Goal: Information Seeking & Learning: Find specific fact

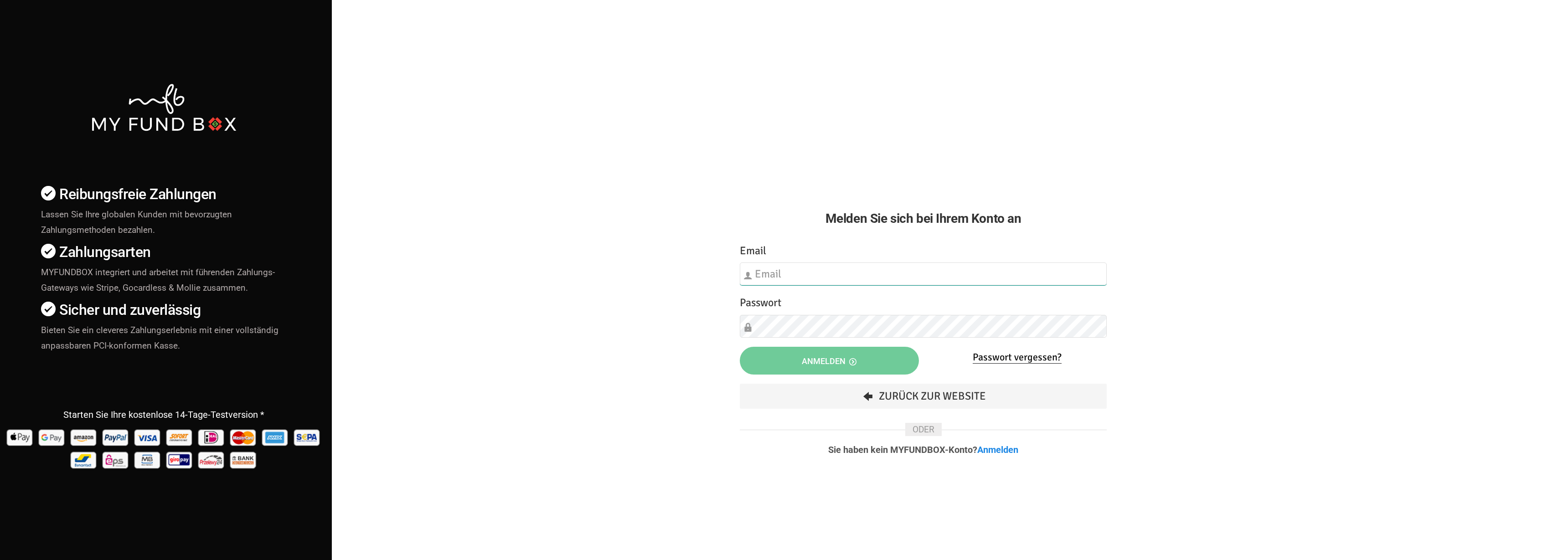
type input "[EMAIL_ADDRESS][DOMAIN_NAME]"
click at [786, 355] on button "Anmelden" at bounding box center [829, 361] width 179 height 28
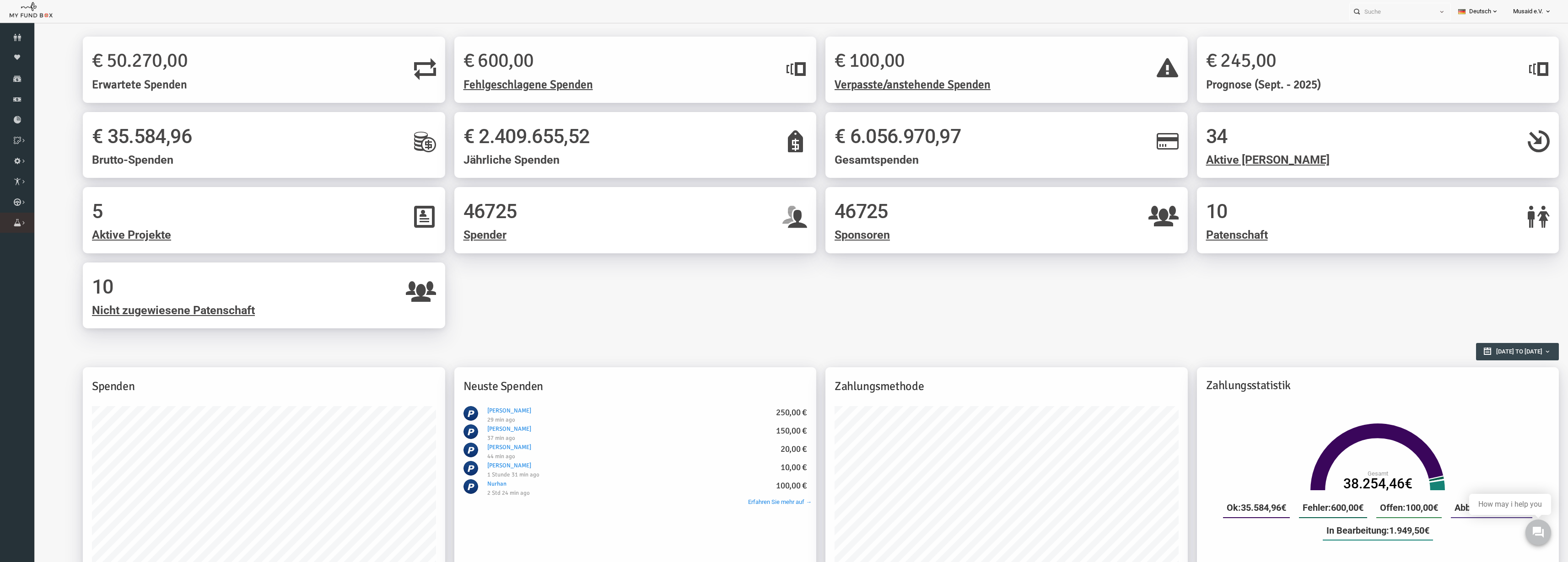
click at [0, 0] on icon at bounding box center [0, 0] width 0 height 0
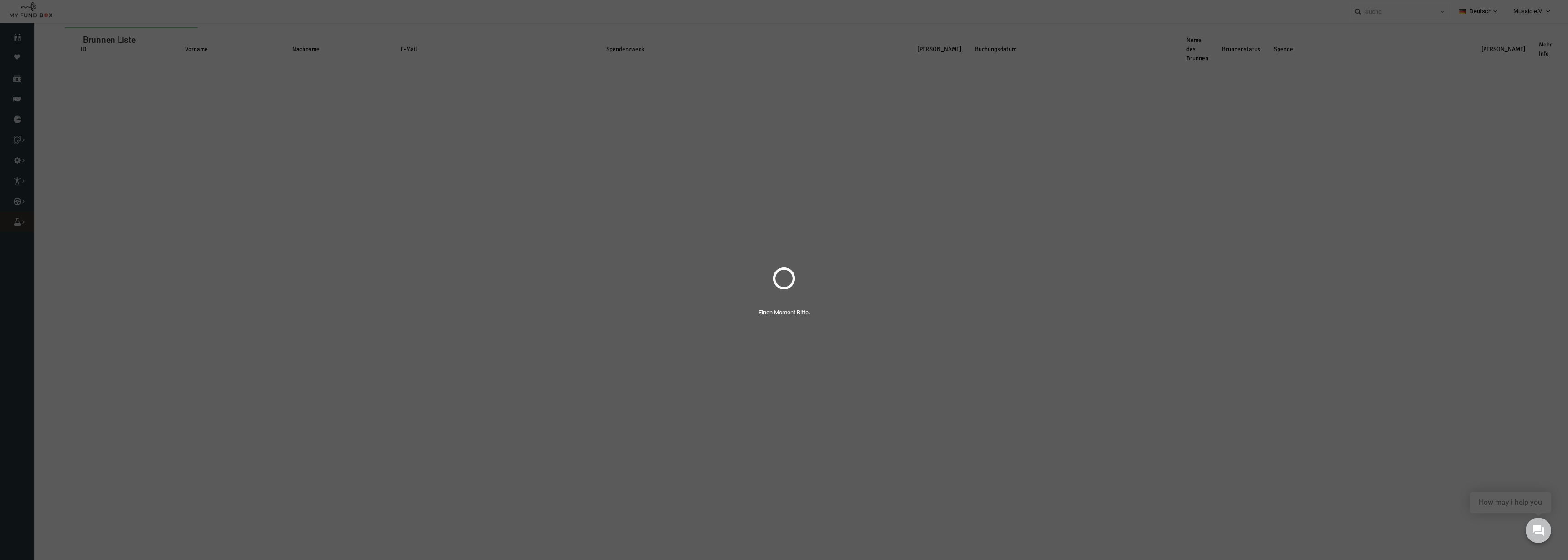
select select "100"
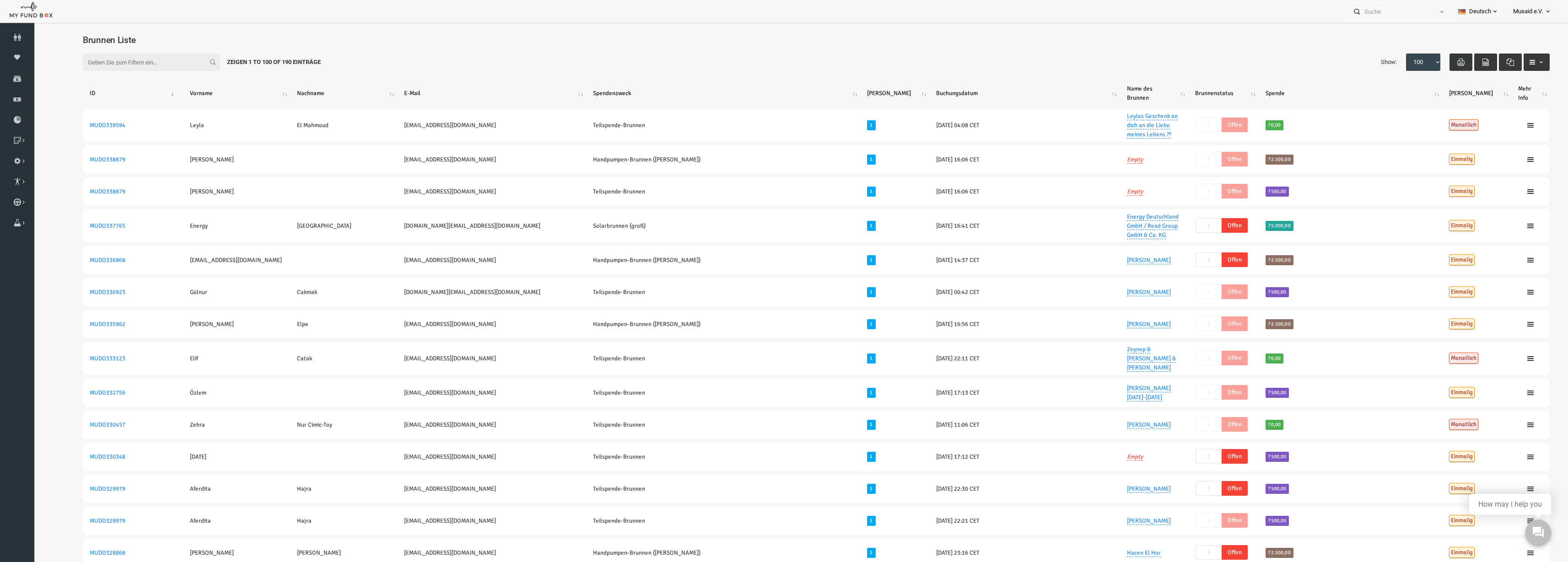
drag, startPoint x: 1148, startPoint y: 49, endPoint x: 1142, endPoint y: 54, distance: 7.8
click at [1143, 52] on div "Filter: Zeigen 1 to 100 of 190 Einträge Show: 10 25 50 100 100" at bounding box center [785, 62] width 1486 height 35
click at [1391, 5] on input "text" at bounding box center [1391, 12] width 84 height 17
paste input "[EMAIL_ADDRESS][DOMAIN_NAME]"
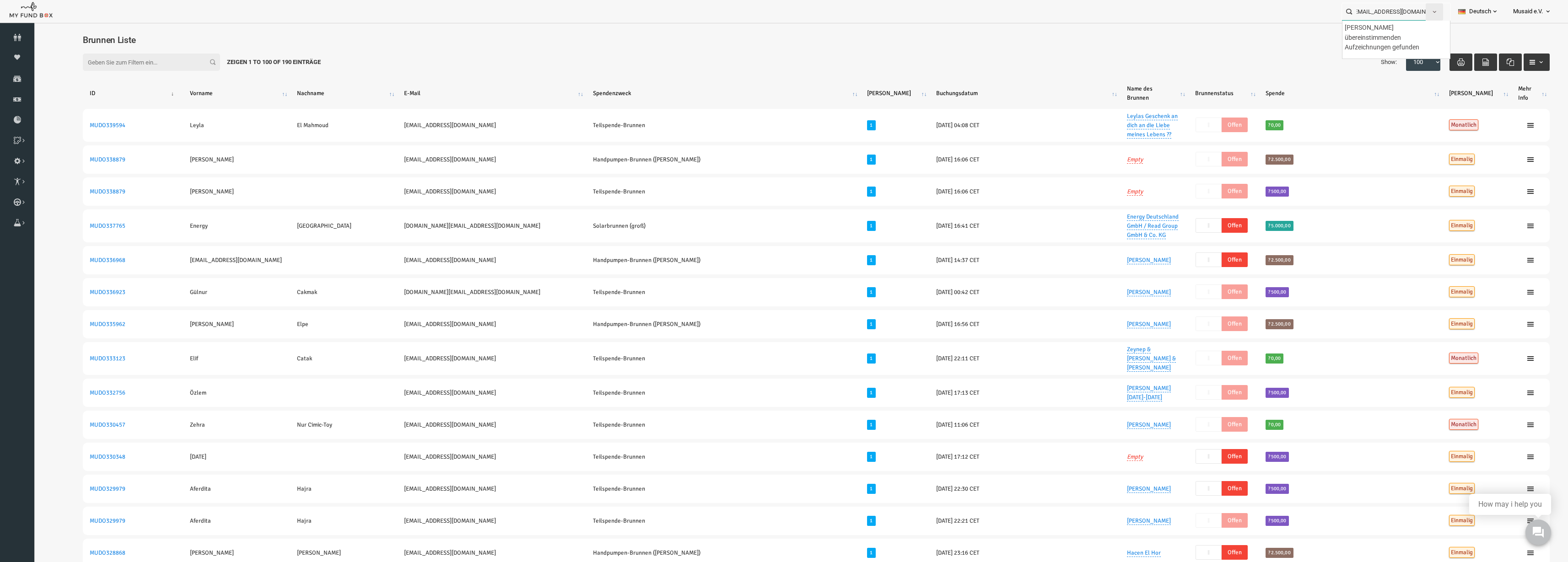
type input "[EMAIL_ADDRESS][DOMAIN_NAME]"
click at [1433, 10] on span "button" at bounding box center [1435, 12] width 7 height 7
drag, startPoint x: 1398, startPoint y: 59, endPoint x: 1328, endPoint y: 24, distance: 78.3
click at [1398, 52] on ul "Personal Contact BID Orphan GID Zahlungsstatus Partner OID Verwendungszweck Tra…" at bounding box center [1411, 109] width 79 height 176
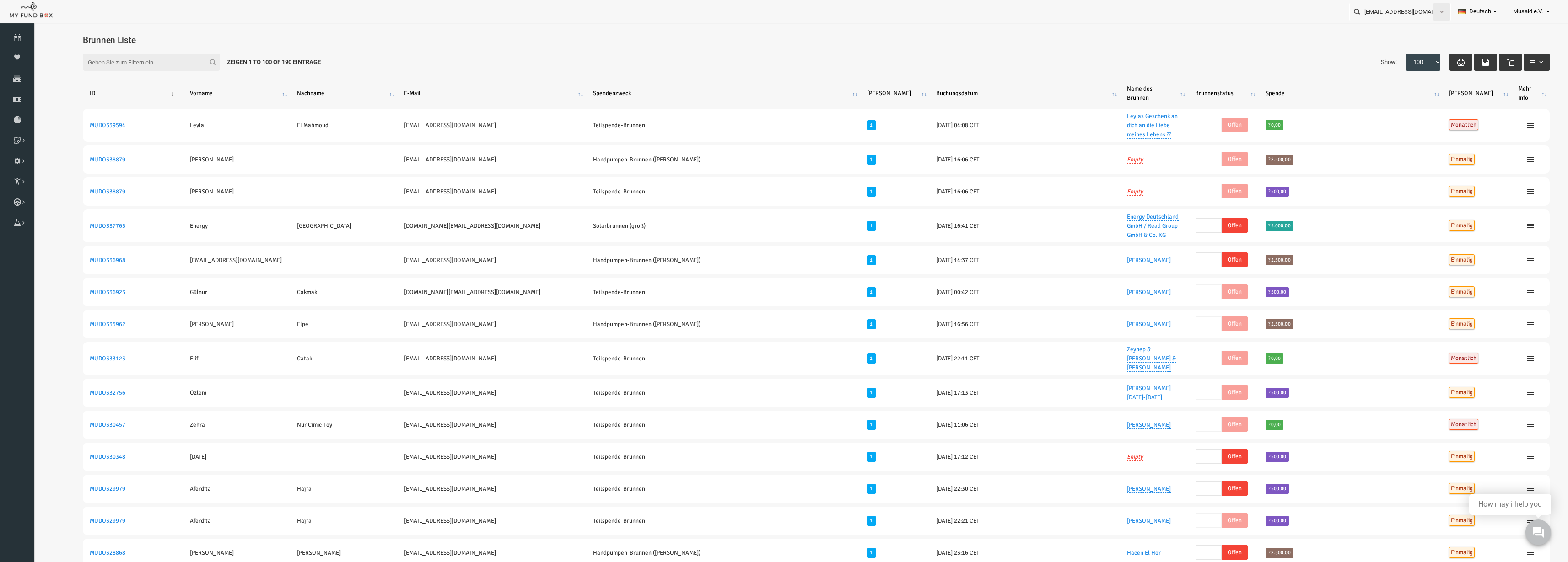
click at [1441, 11] on span "button" at bounding box center [1442, 12] width 7 height 7
click at [1393, 45] on label "Contact" at bounding box center [1411, 50] width 79 height 16
click at [1387, 46] on input "Contact" at bounding box center [1383, 50] width 8 height 8
click at [1442, 15] on button "button" at bounding box center [1442, 12] width 17 height 17
click at [1379, 12] on input "[EMAIL_ADDRESS][DOMAIN_NAME]" at bounding box center [1391, 12] width 84 height 17
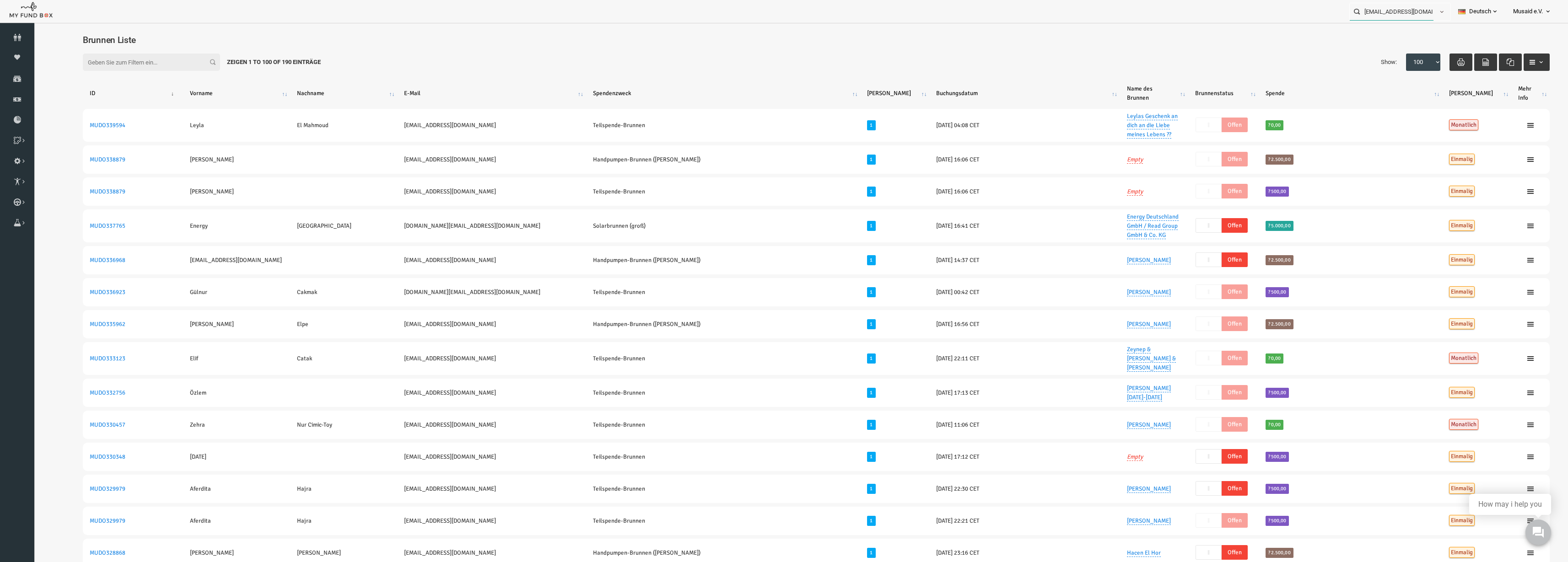
click at [1416, 12] on input "[EMAIL_ADDRESS][DOMAIN_NAME]" at bounding box center [1391, 12] width 84 height 17
drag, startPoint x: 1416, startPoint y: 12, endPoint x: 1411, endPoint y: 14, distance: 5.4
click at [1413, 13] on input "[EMAIL_ADDRESS][DOMAIN_NAME]" at bounding box center [1391, 12] width 84 height 17
click at [1214, 68] on div "Filter: Zeigen 1 to 100 of 190 Einträge Show: 10 25 50 100 100" at bounding box center [785, 62] width 1486 height 35
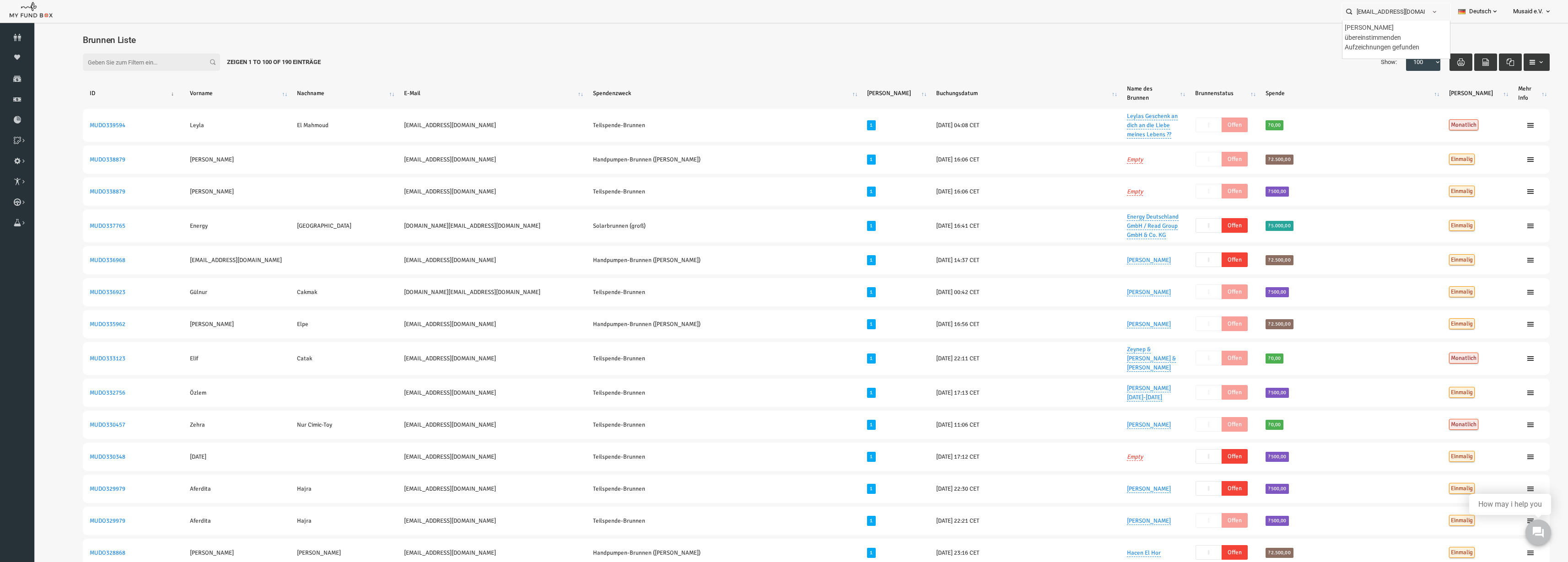
click at [1387, 4] on input "[EMAIL_ADDRESS][DOMAIN_NAME]" at bounding box center [1391, 12] width 84 height 17
click at [1440, 12] on span "button" at bounding box center [1442, 12] width 7 height 7
click at [1377, 38] on label "Personal" at bounding box center [1411, 33] width 79 height 16
click at [1379, 37] on input "Personal" at bounding box center [1383, 33] width 8 height 8
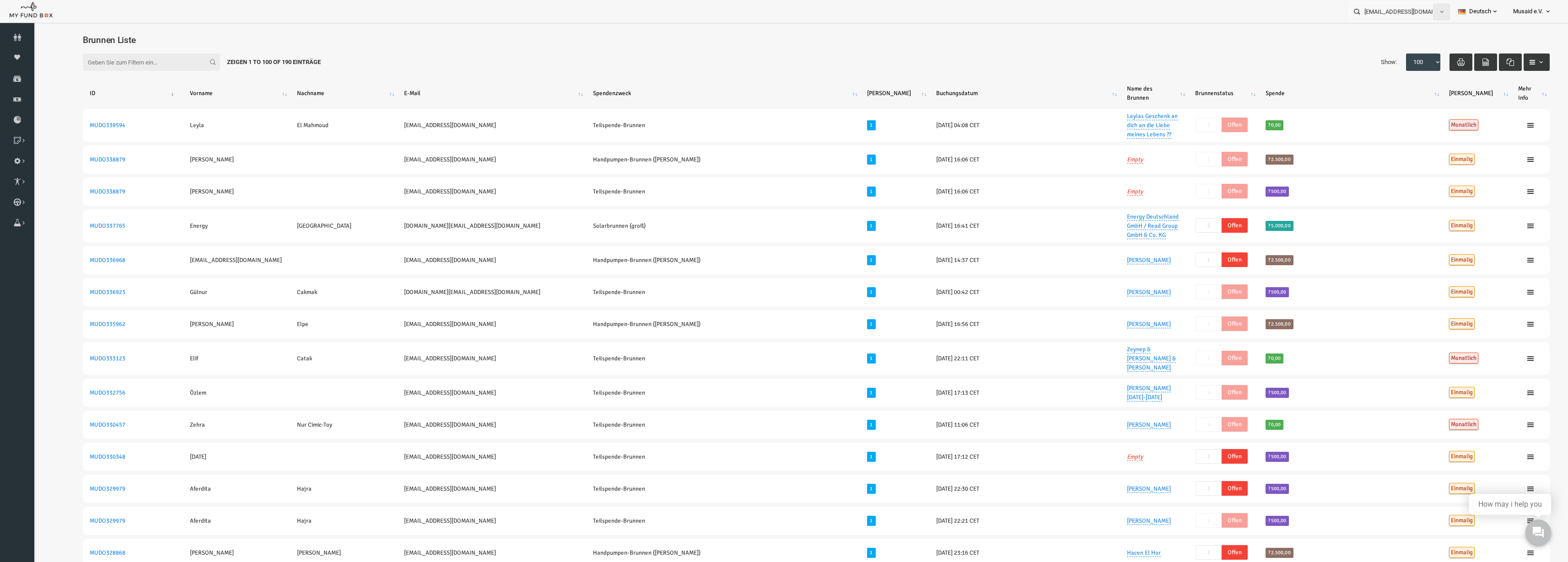
click at [1440, 9] on span "button" at bounding box center [1442, 12] width 7 height 7
click at [1325, 31] on div "Brunnen Liste" at bounding box center [785, 42] width 1486 height 29
click at [1398, 12] on input "[EMAIL_ADDRESS][DOMAIN_NAME]" at bounding box center [1391, 12] width 84 height 17
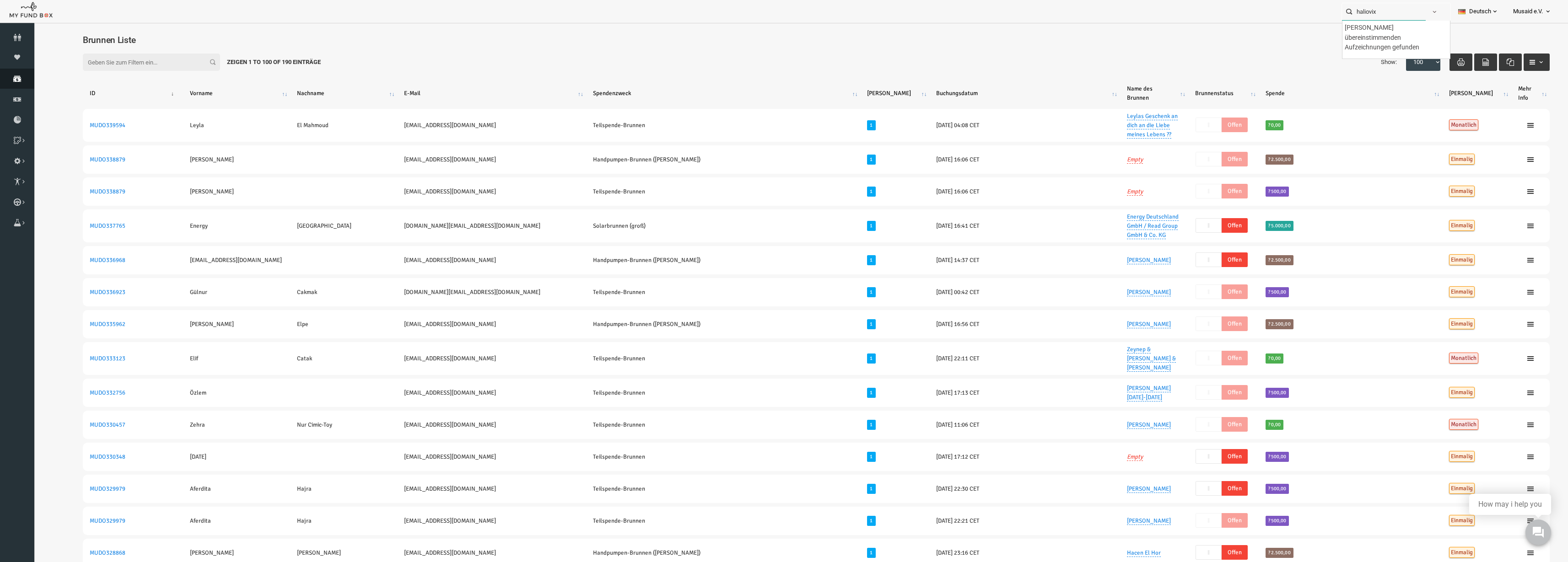
type input "haliovix"
click at [8, 81] on icon at bounding box center [17, 79] width 34 height 7
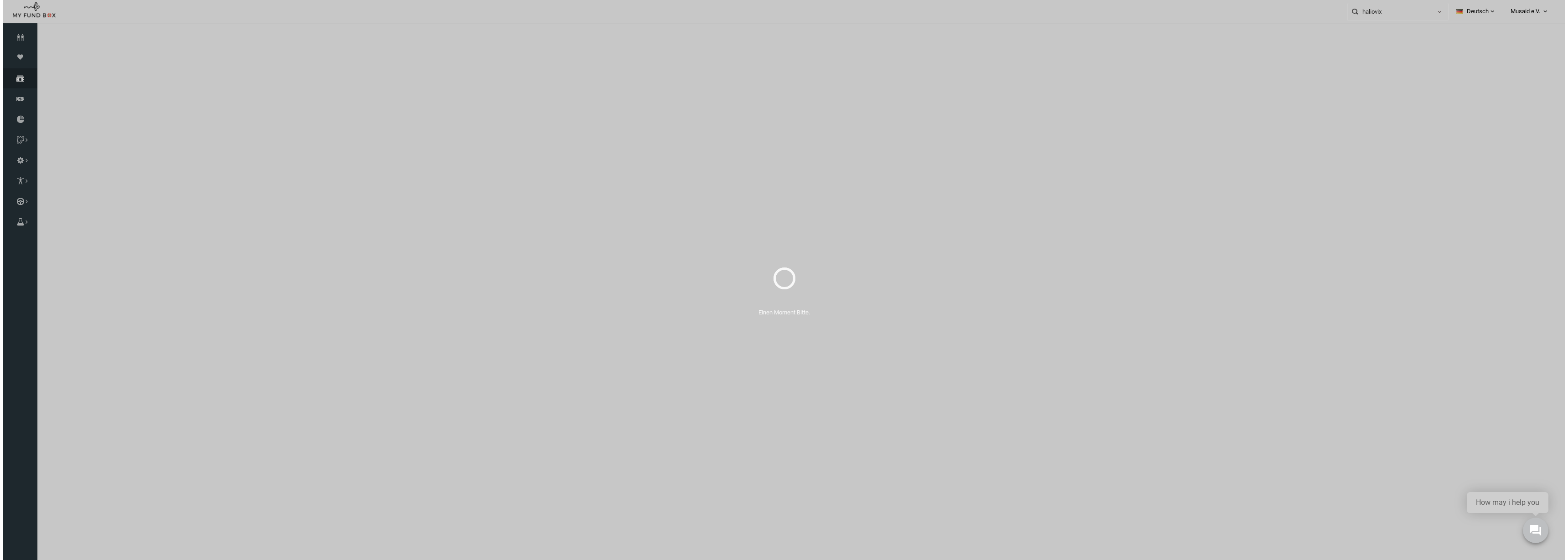
select select "100"
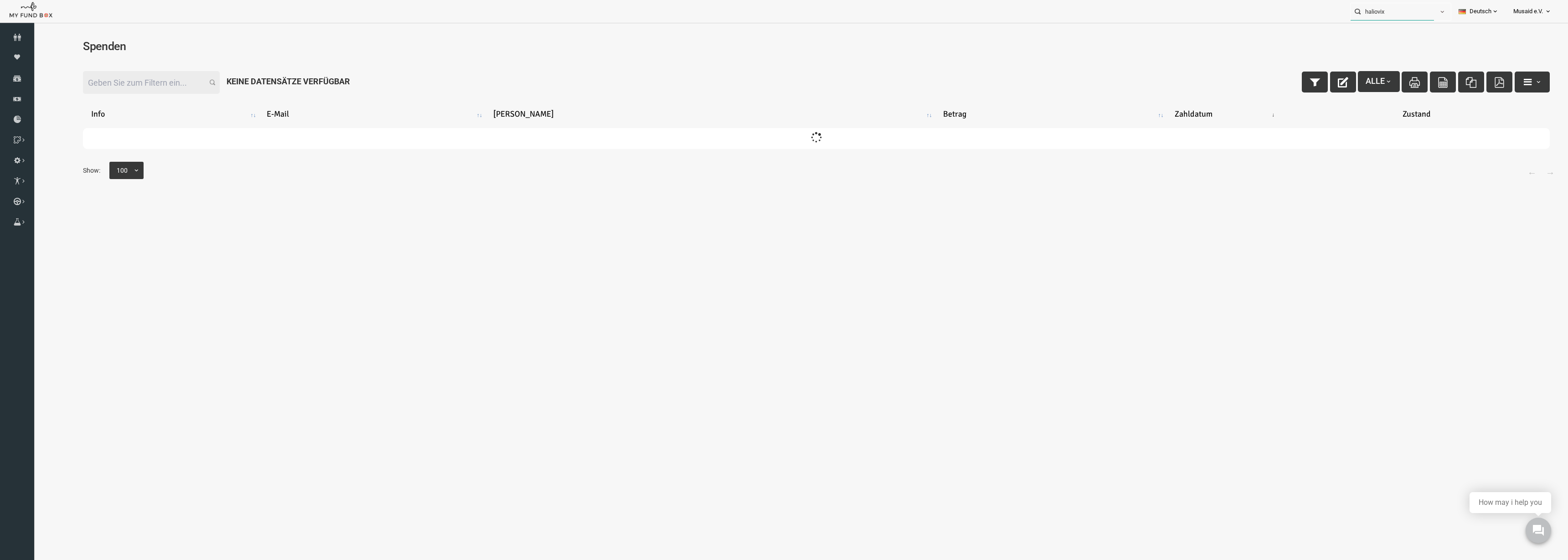
click at [1400, 13] on input "haliovix" at bounding box center [1392, 12] width 83 height 17
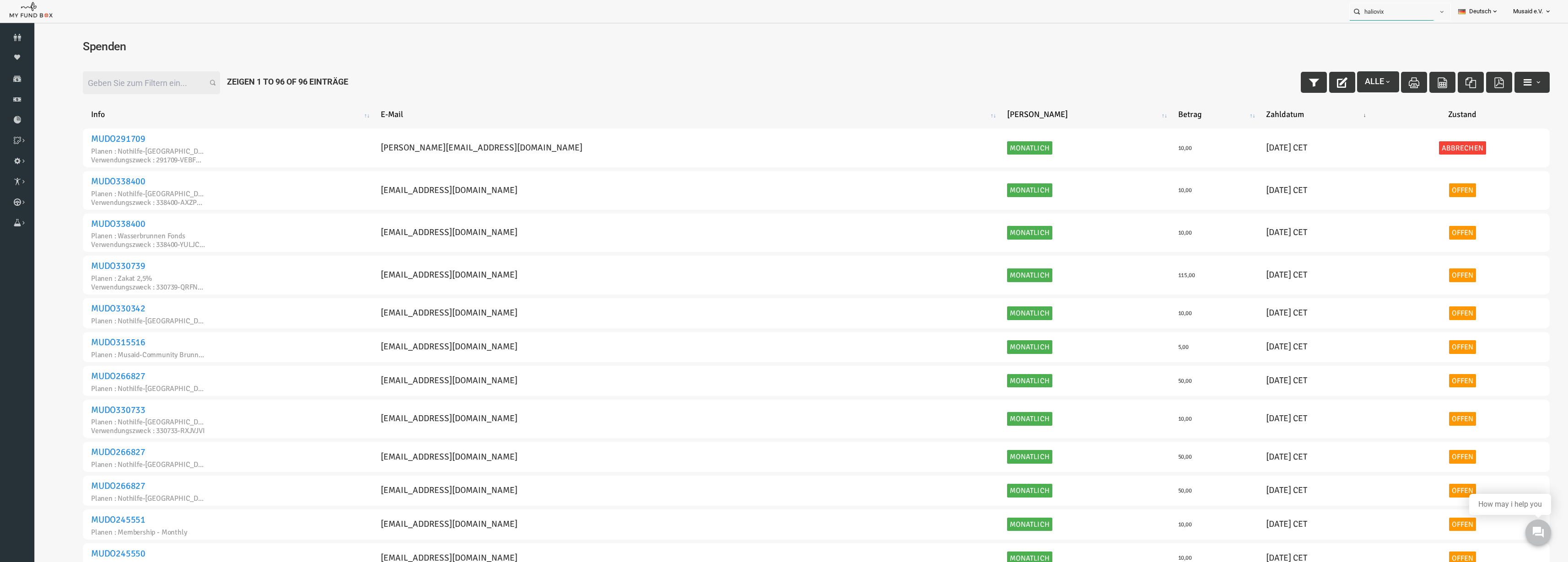
click at [1405, 13] on input "haliovix" at bounding box center [1391, 12] width 84 height 17
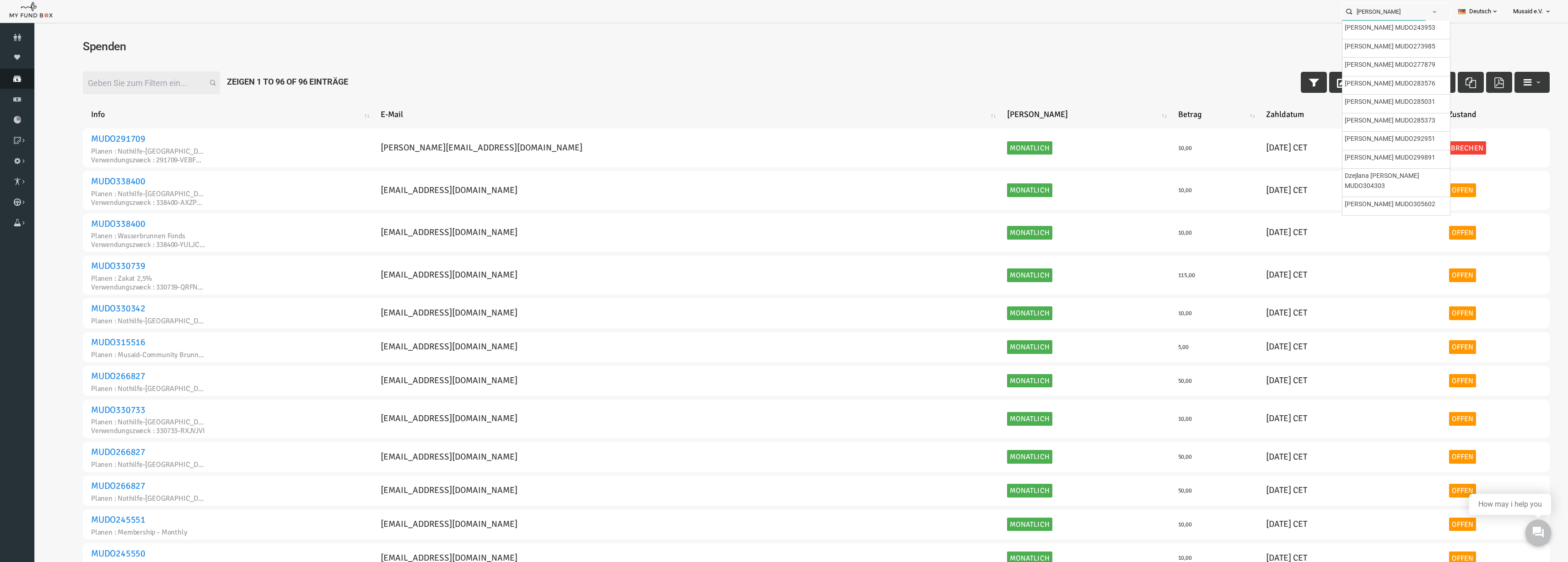
type input "[PERSON_NAME]"
click at [13, 81] on icon at bounding box center [17, 79] width 34 height 7
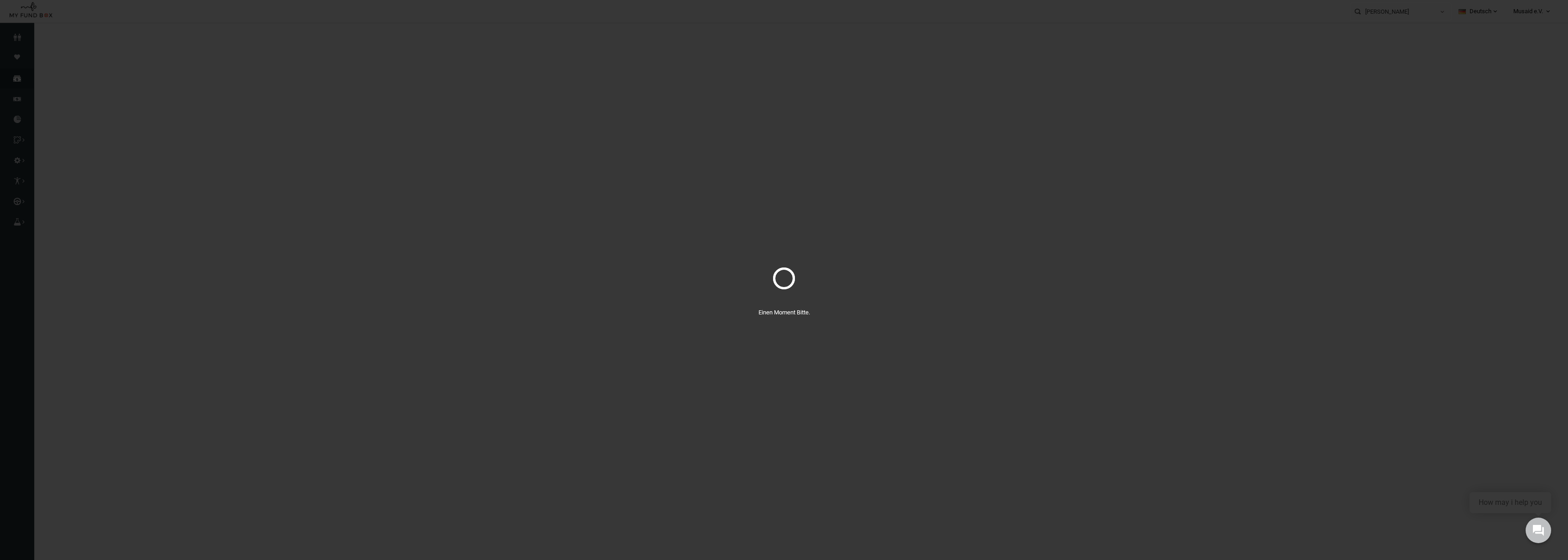
select select "100"
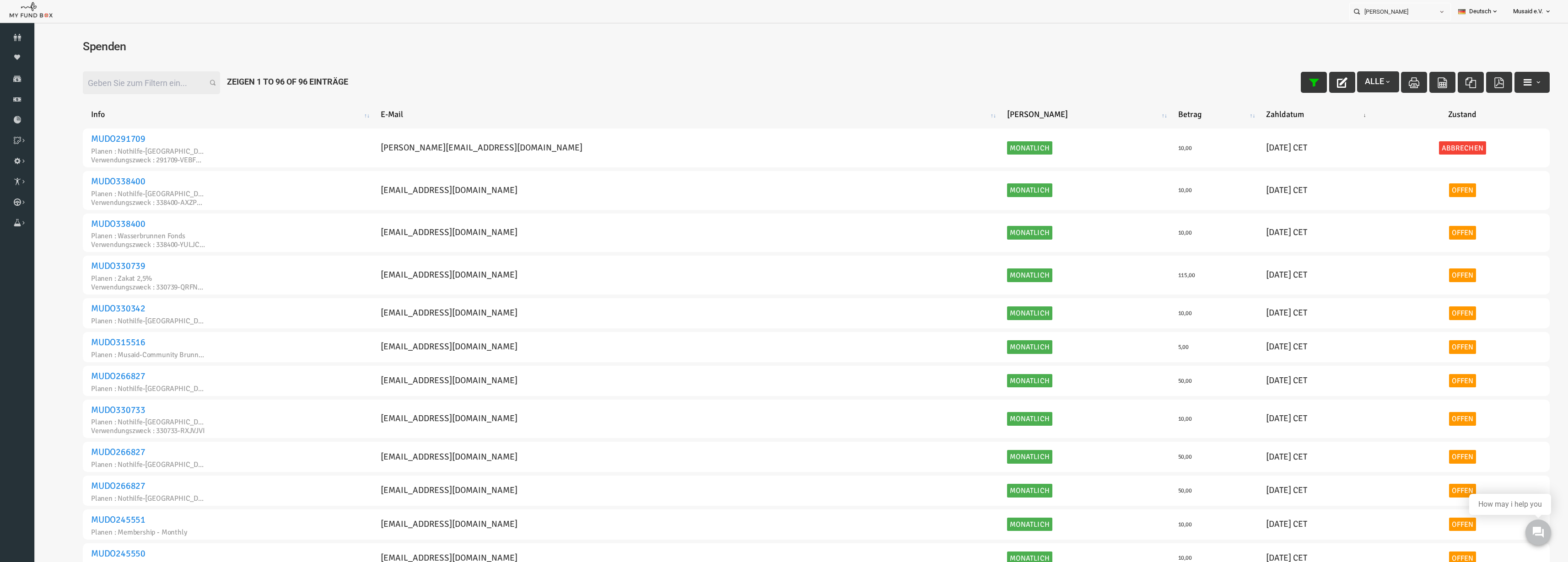
click at [1278, 86] on icon "button" at bounding box center [1283, 82] width 10 height 10
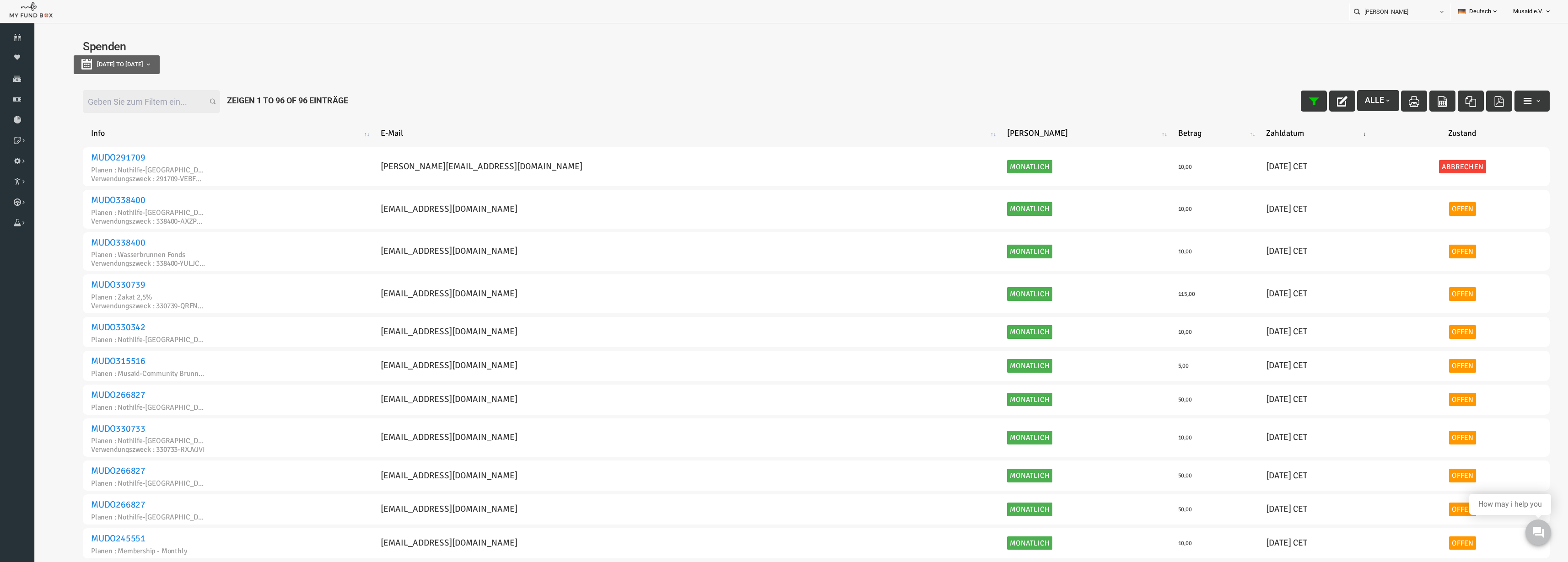
type input "[DATE]"
click at [65, 65] on button "[DATE] to [DATE]" at bounding box center [86, 65] width 86 height 19
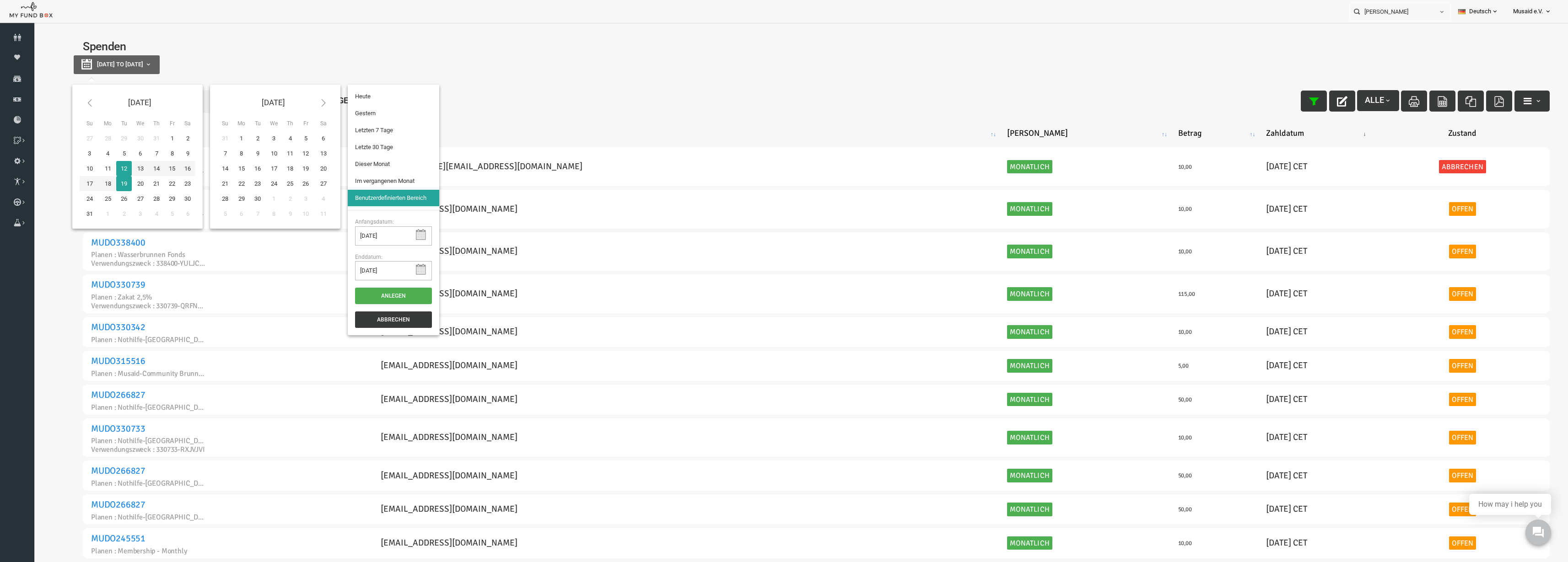
type input "[DATE]"
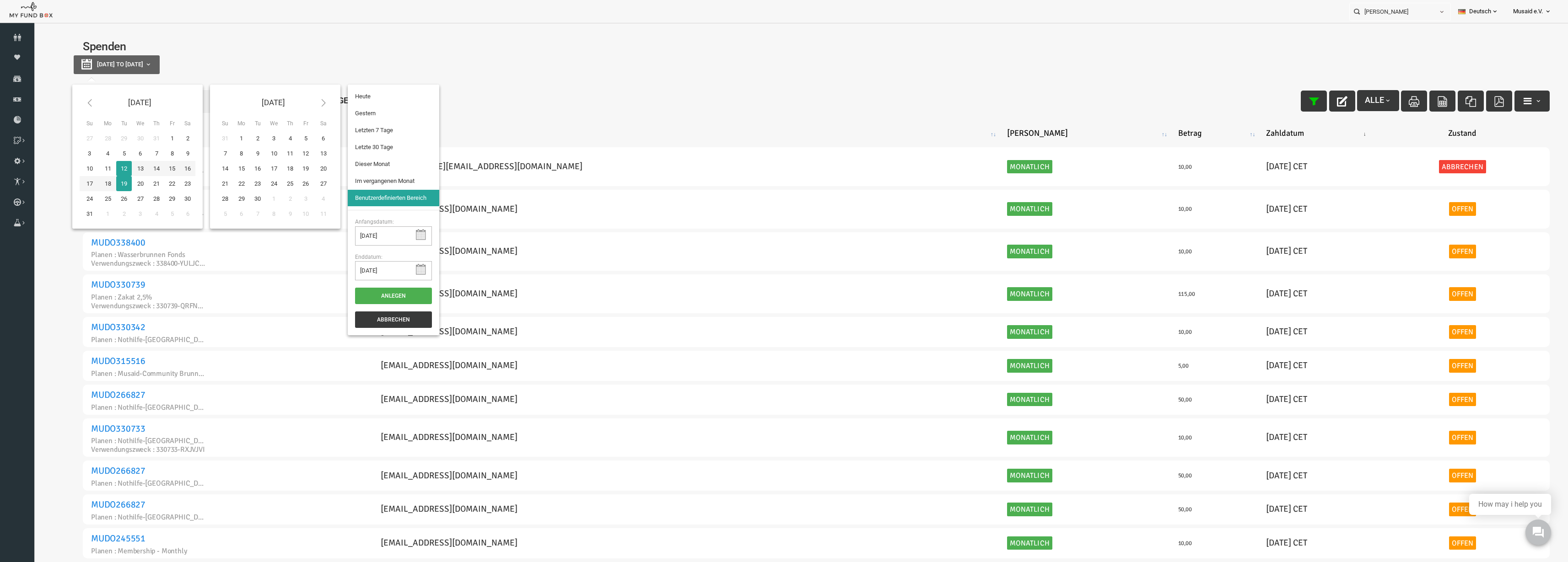
type input "[DATE]"
click at [1306, 57] on div "[DATE] to [DATE]" at bounding box center [785, 65] width 1486 height 19
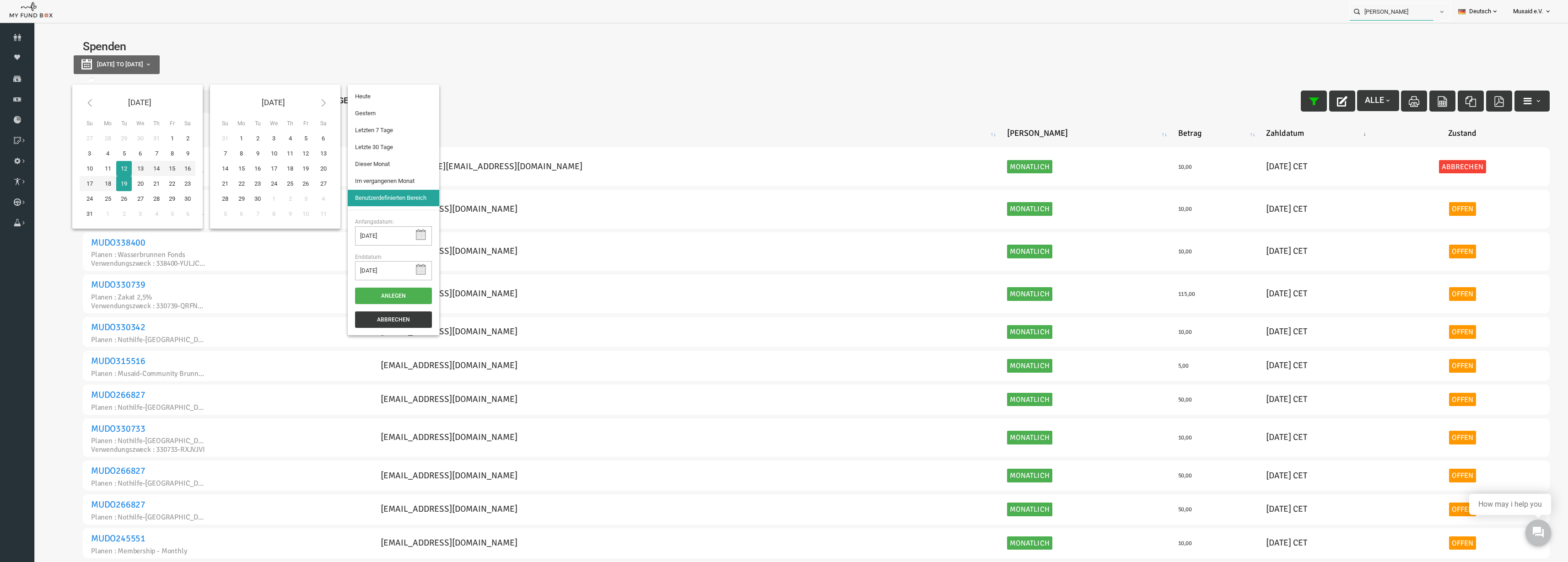
click at [1383, 15] on input "[PERSON_NAME]" at bounding box center [1391, 12] width 84 height 17
drag, startPoint x: 1410, startPoint y: 12, endPoint x: 1343, endPoint y: 12, distance: 67.0
click at [1343, 12] on div "[PERSON_NAME] Personal Contact BID Orphan GID Zahlungsstatus Partner OID Verwen…" at bounding box center [779, 11] width 1559 height 23
paste input "181499-EFVFTFI"
type input "181499-EFVFTFI"
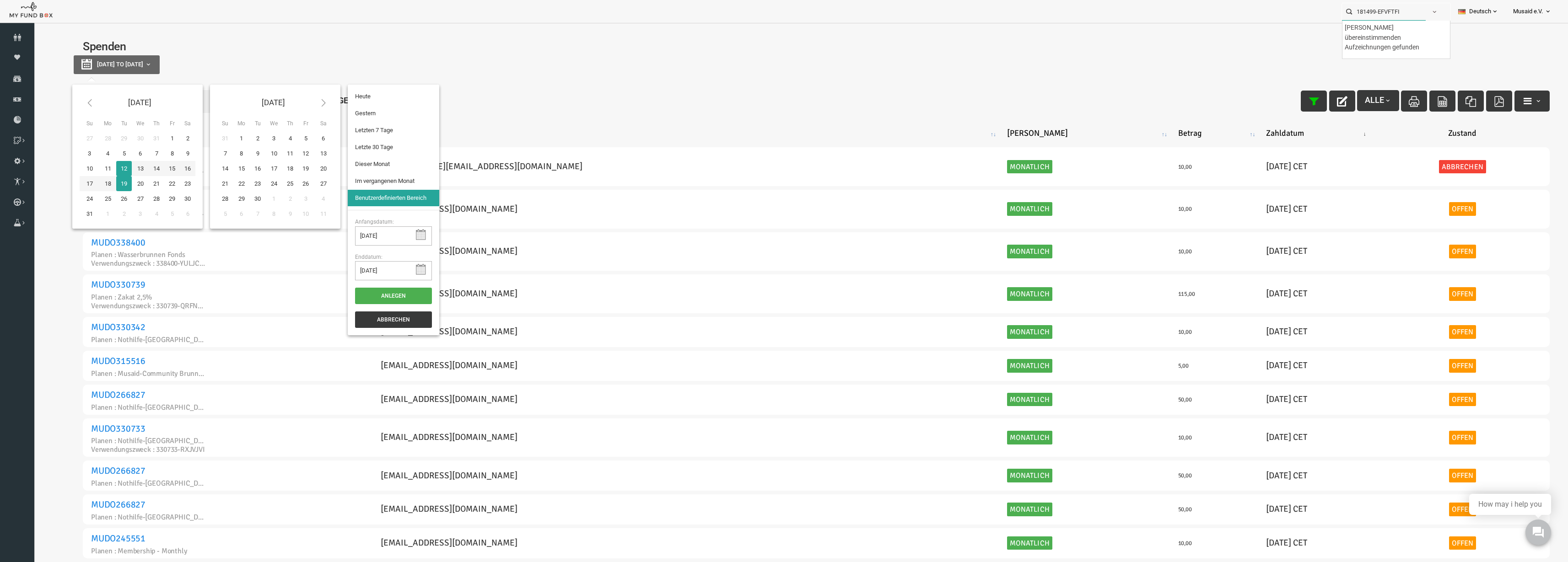
type input "[DATE]"
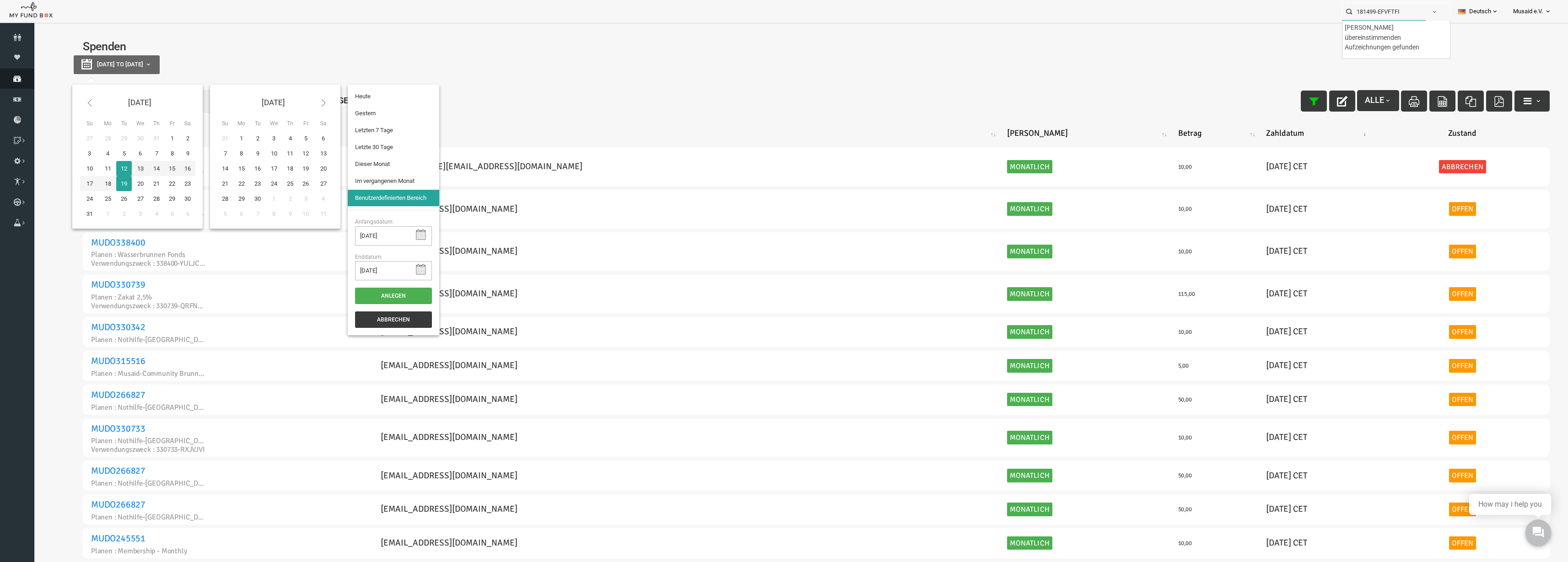
type input "181499-EFVFTFI"
click at [8, 79] on icon at bounding box center [17, 79] width 34 height 7
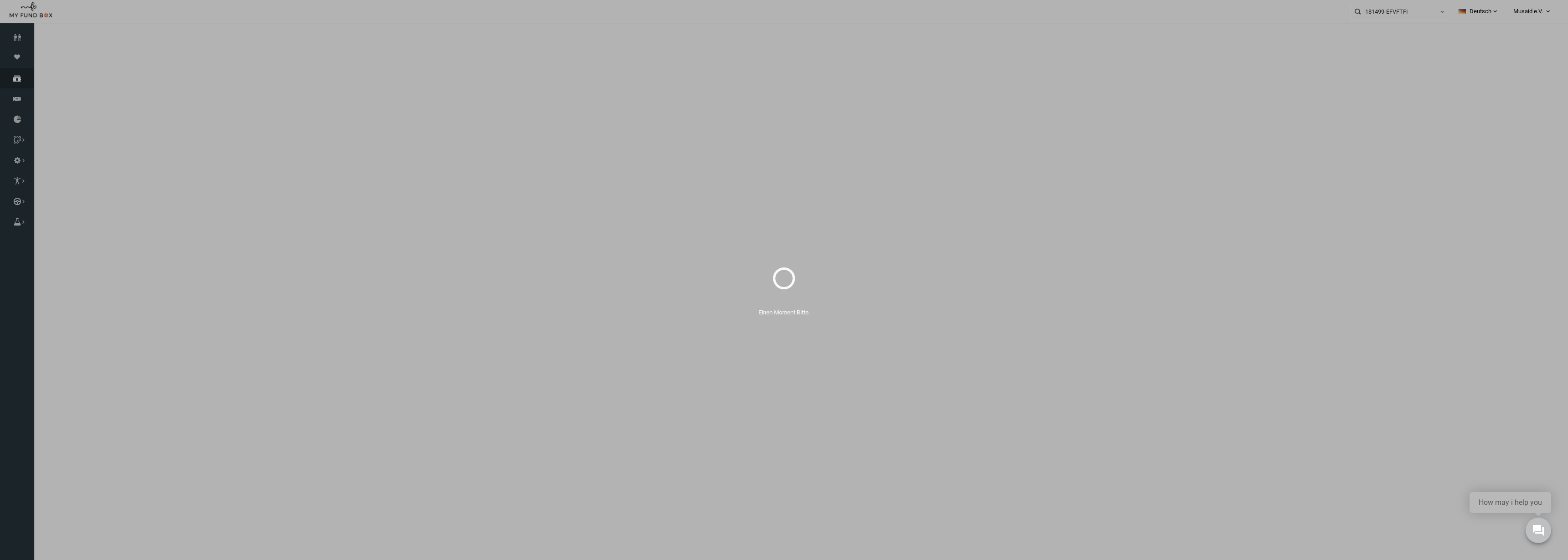
select select "100"
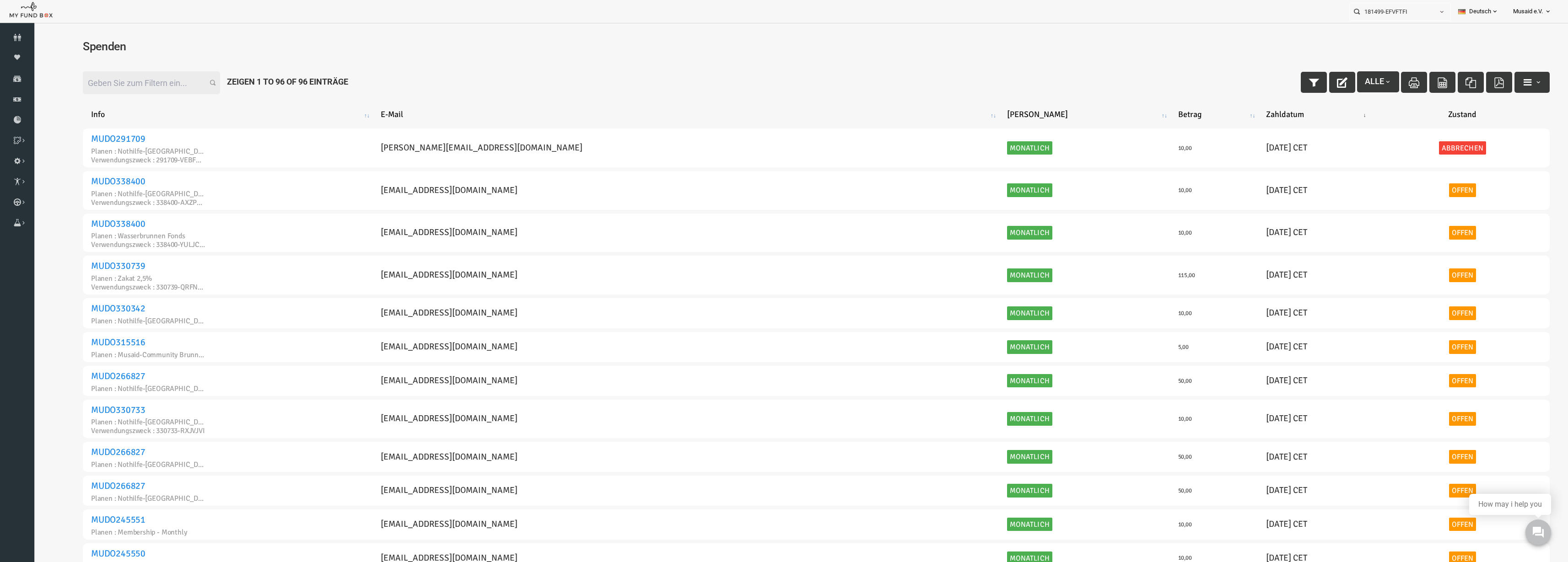
click at [128, 81] on input "Filter:" at bounding box center [120, 82] width 137 height 23
click at [1278, 86] on icon "button" at bounding box center [1283, 82] width 10 height 10
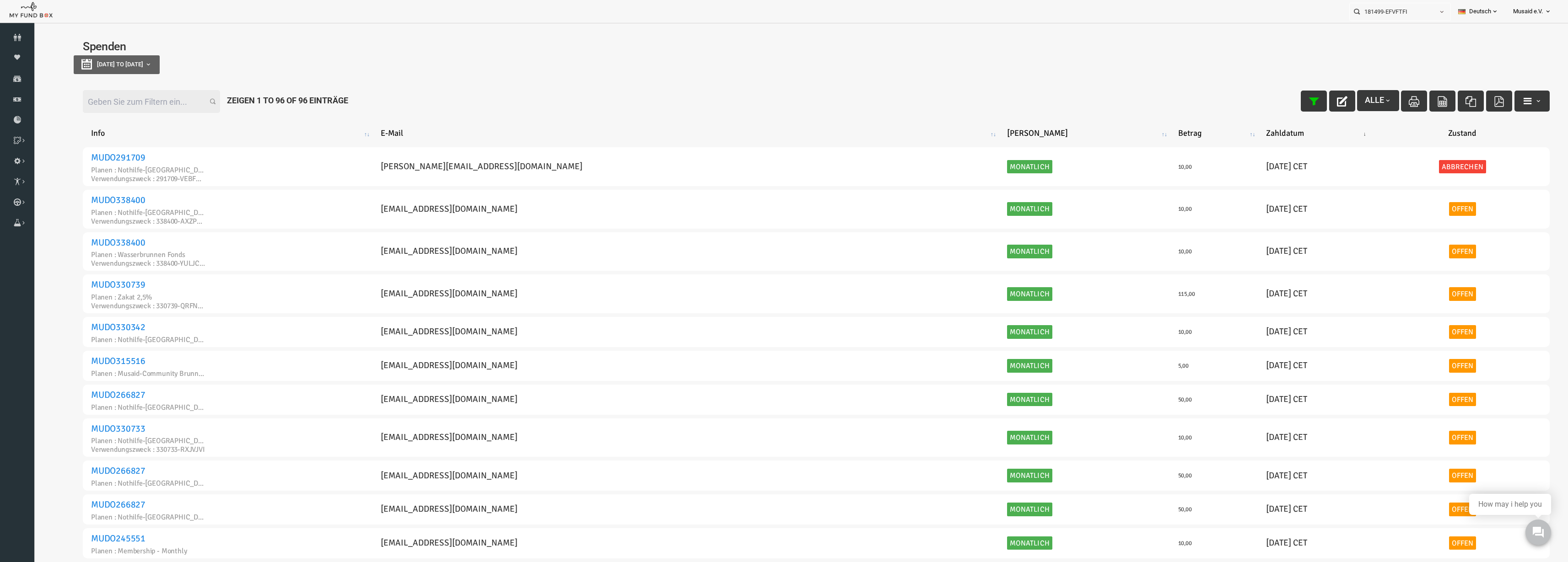
type input "[DATE]"
click at [112, 64] on span "[DATE] to [DATE]" at bounding box center [90, 64] width 46 height 7
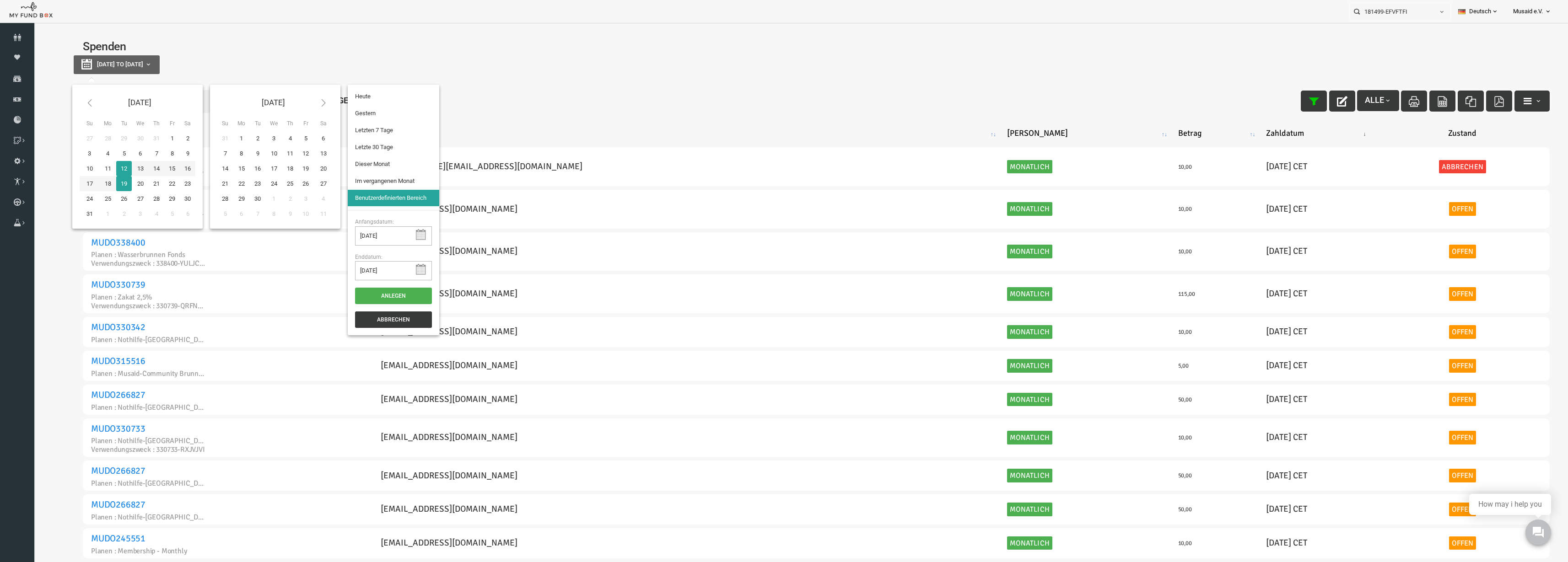
type input "[DATE]"
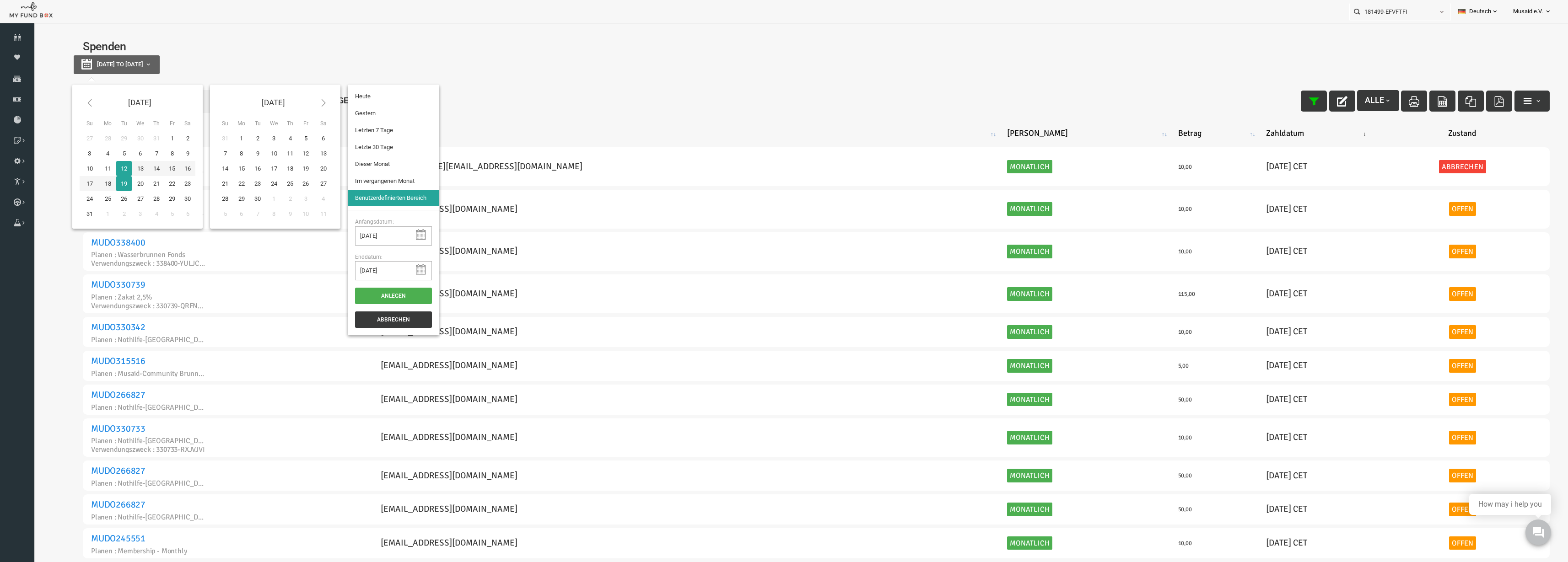
type input "[DATE]"
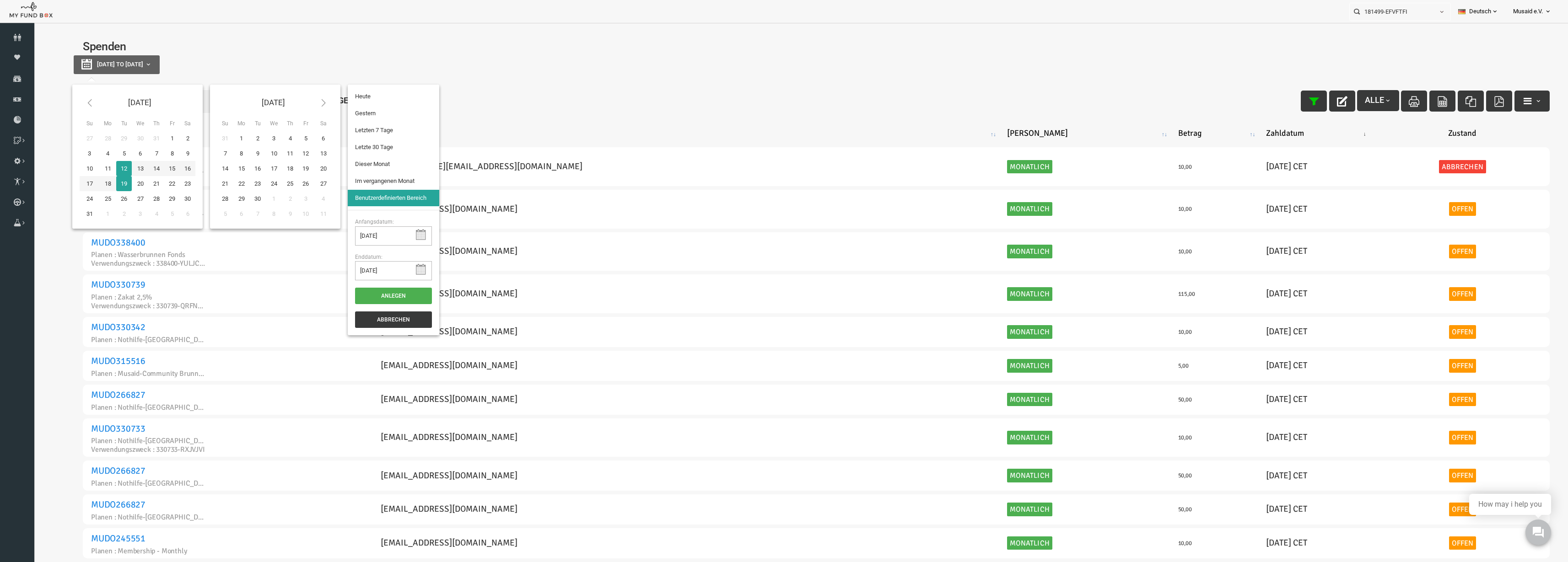
type input "[DATE]"
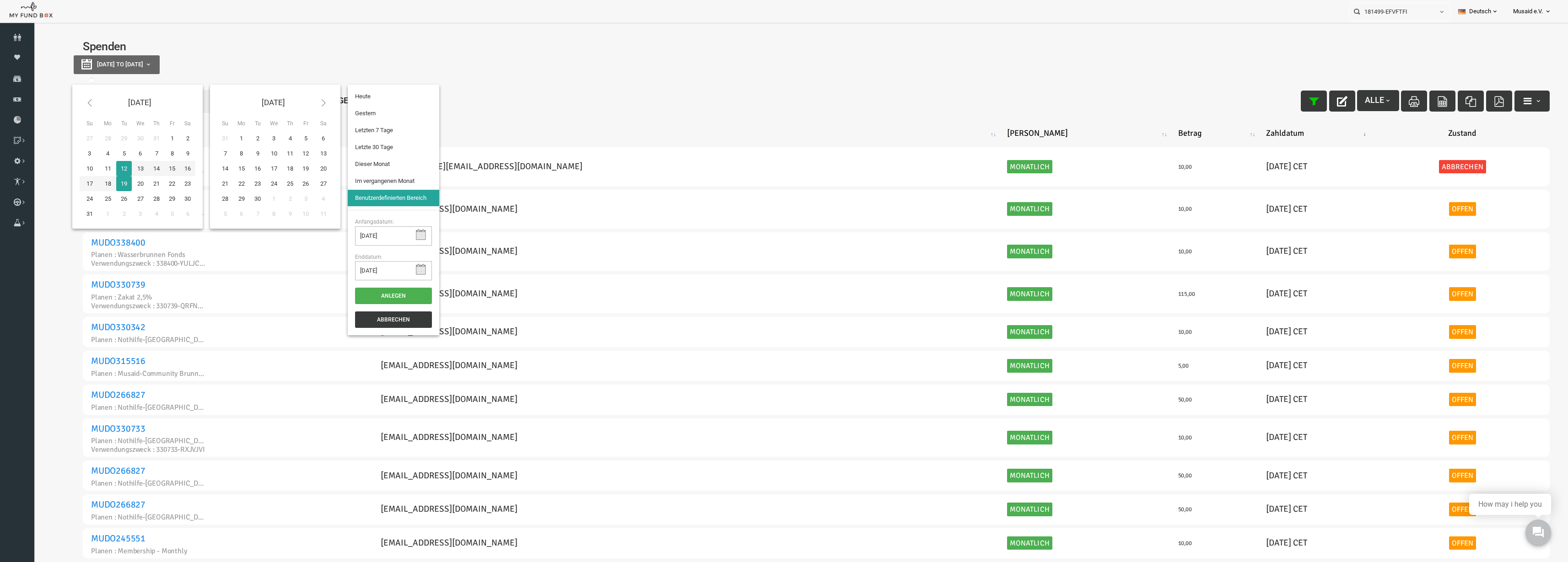
click at [620, 89] on div "Filter: Alle Zeigen 1 to 96 of 96 Einträge" at bounding box center [785, 101] width 1486 height 41
drag, startPoint x: 1426, startPoint y: 8, endPoint x: 1344, endPoint y: 13, distance: 82.2
click at [1344, 13] on div "181499-EFVFTFI Personal Contact BID Orphan GID Zahlungsstatus Partner OID Verwe…" at bounding box center [779, 11] width 1559 height 23
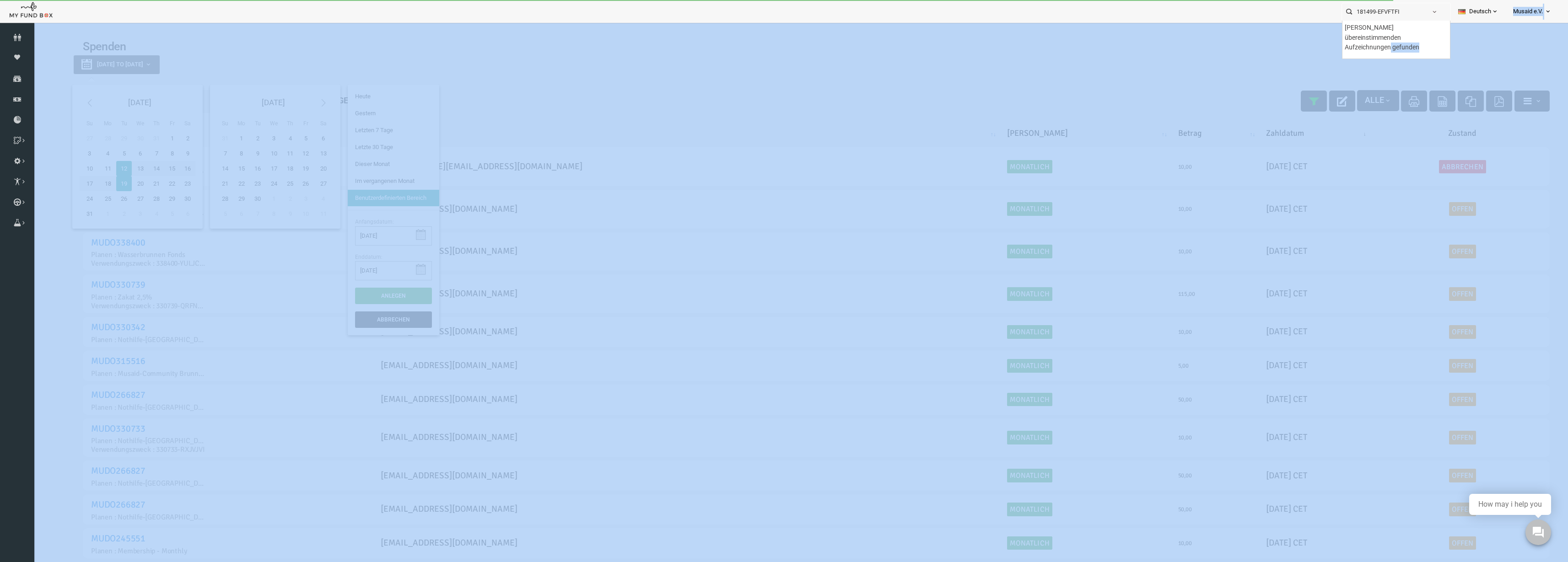
drag, startPoint x: 1449, startPoint y: 65, endPoint x: 1081, endPoint y: 50, distance: 368.3
drag, startPoint x: 1424, startPoint y: 9, endPoint x: 1418, endPoint y: 9, distance: 6.0
click at [1418, 9] on div "181499-EFVFTFI Personal Contact BID Orphan GID Zahlungsstatus Partner OID Verwe…" at bounding box center [1396, 12] width 109 height 18
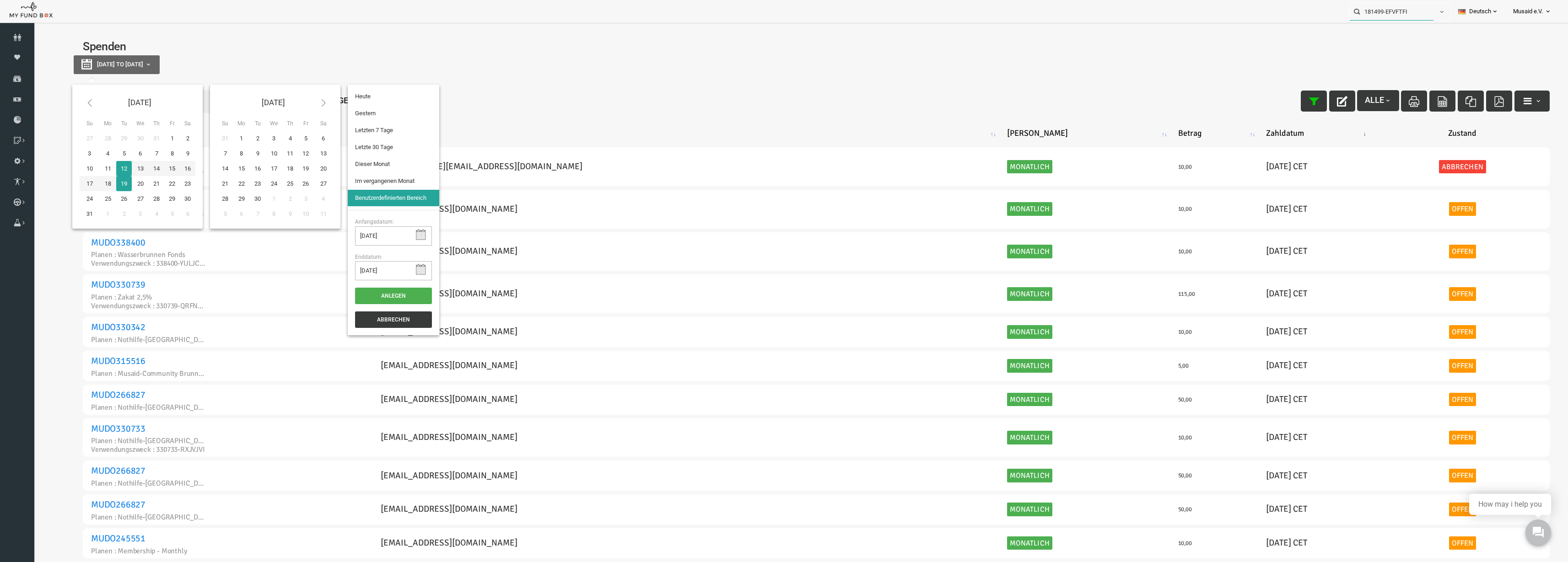
drag, startPoint x: 1416, startPoint y: 12, endPoint x: 1387, endPoint y: 23, distance: 31.0
drag, startPoint x: 1423, startPoint y: 13, endPoint x: 1386, endPoint y: 21, distance: 37.9
click at [1386, 21] on div "181499-EFVFTFI Personal Contact BID Orphan GID Zahlungsstatus Partner OID Verwe…" at bounding box center [1400, 12] width 101 height 18
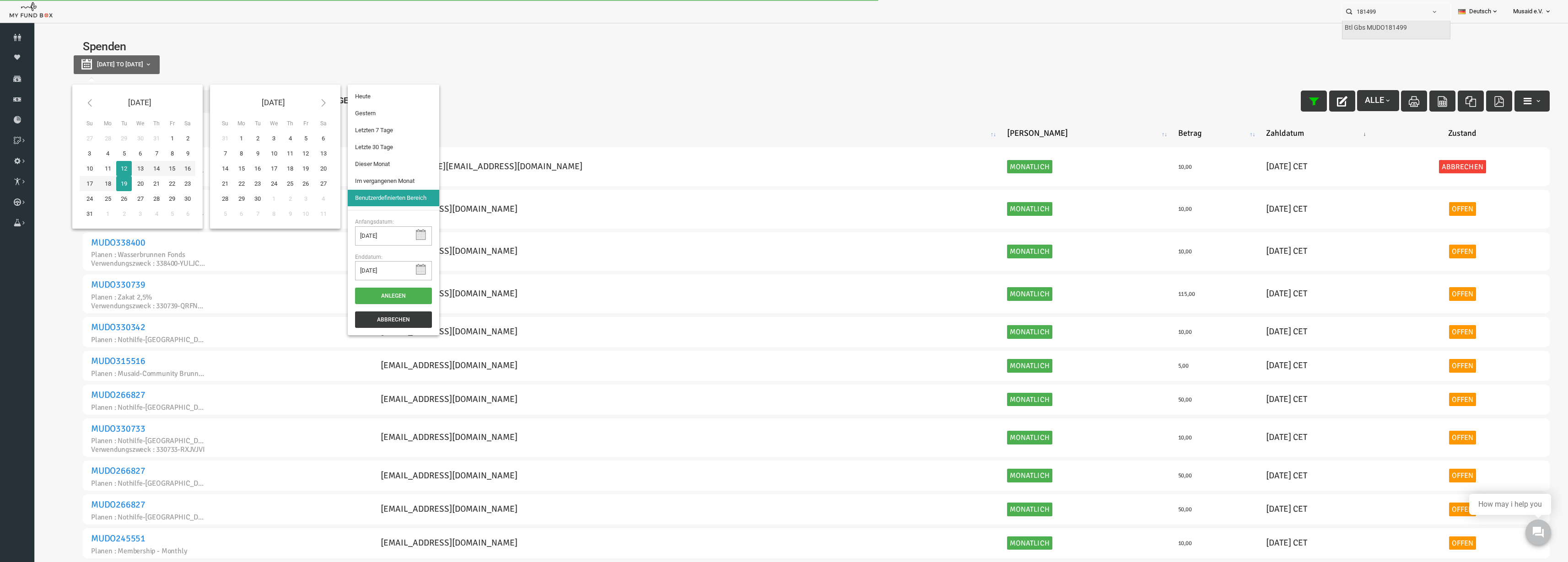
click at [1369, 35] on div "Btl Gbs MUDO181499" at bounding box center [1396, 30] width 108 height 19
type input "Btl Gbs MUDO181499"
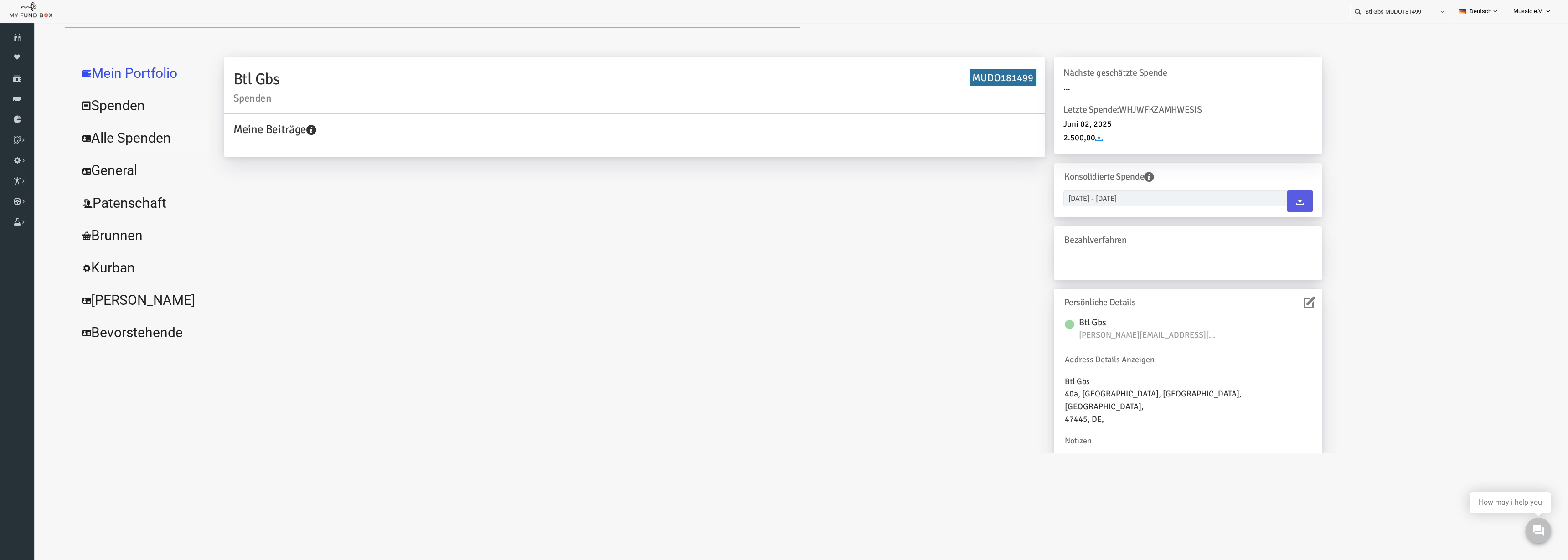
drag, startPoint x: 176, startPoint y: 167, endPoint x: 111, endPoint y: 140, distance: 70.4
click at [111, 140] on link "Alle Spenden" at bounding box center [111, 138] width 137 height 33
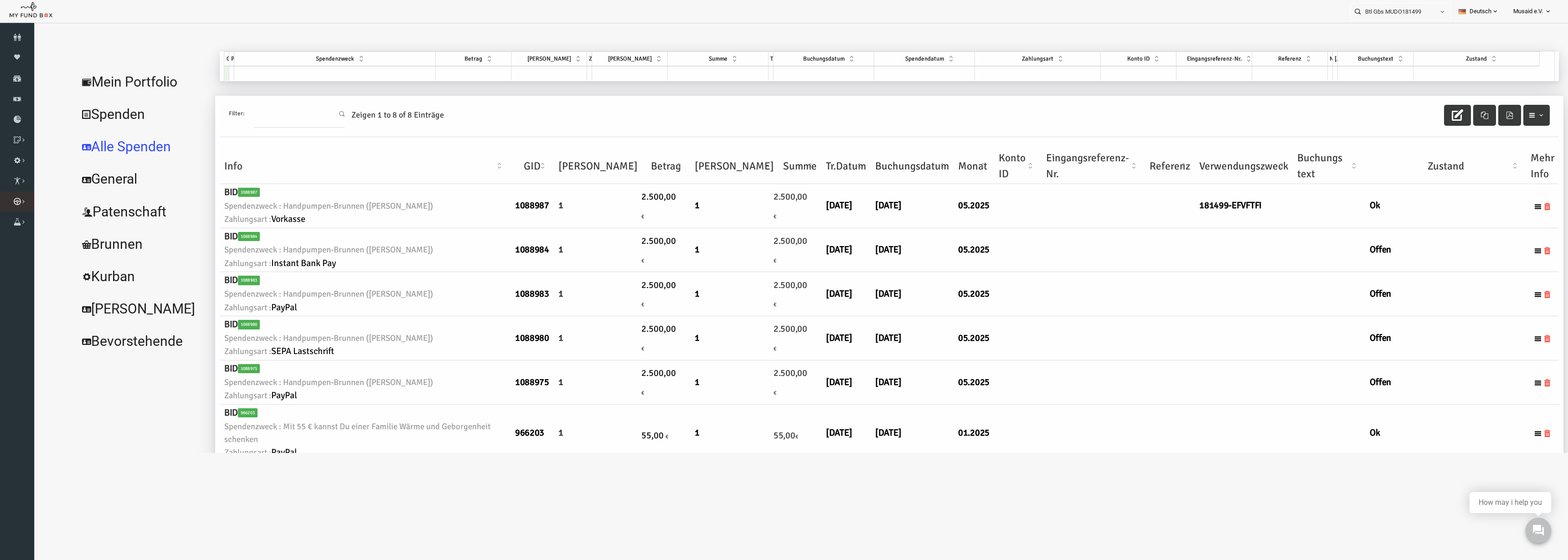
click at [0, 0] on link "Kurban Liste" at bounding box center [0, 0] width 0 height 0
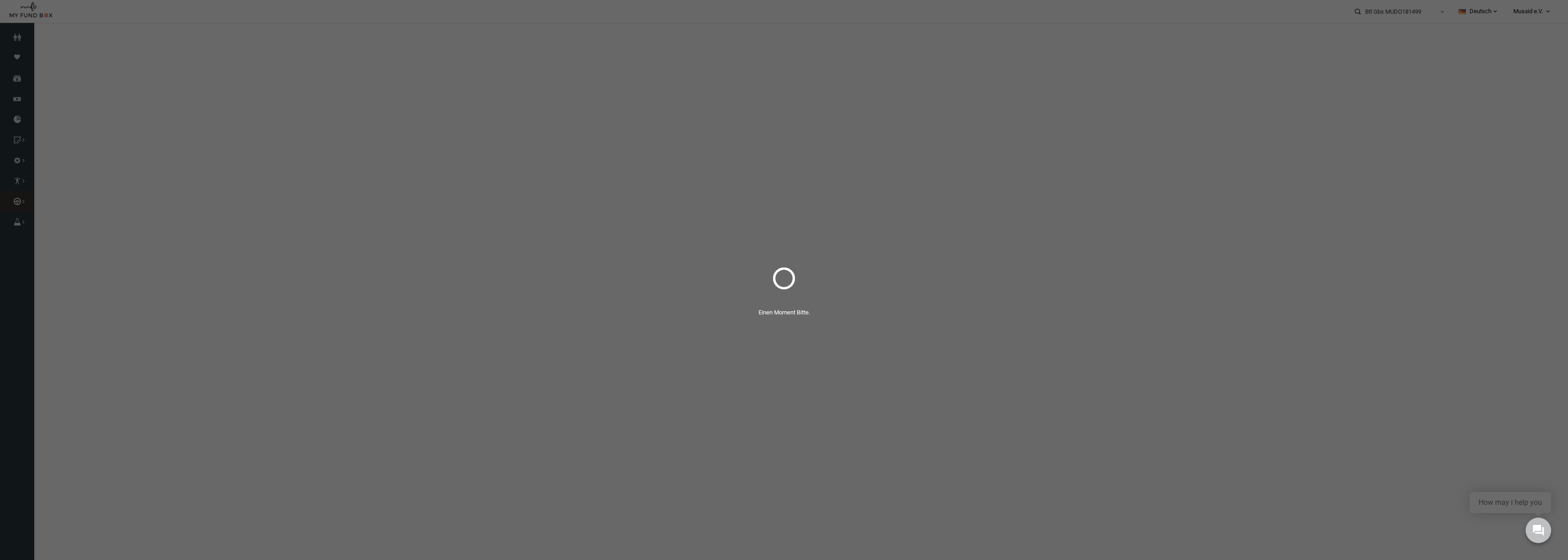
select select "100"
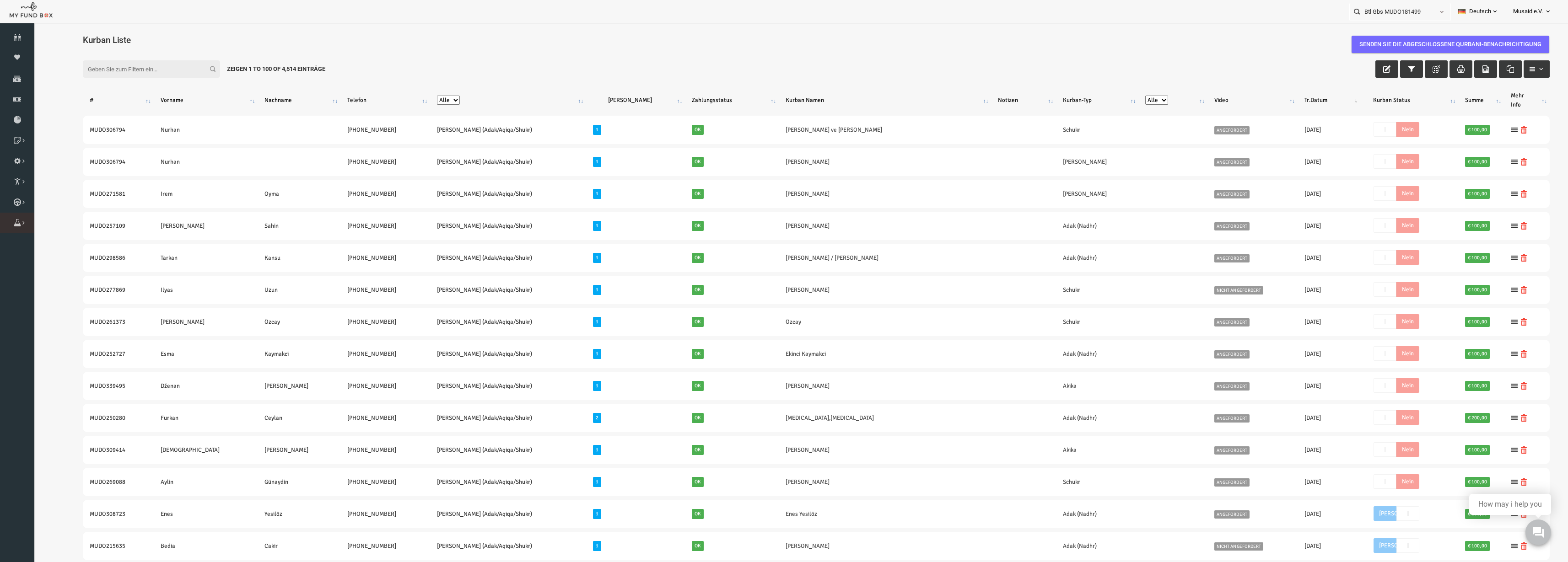
click at [0, 0] on icon at bounding box center [0, 0] width 0 height 0
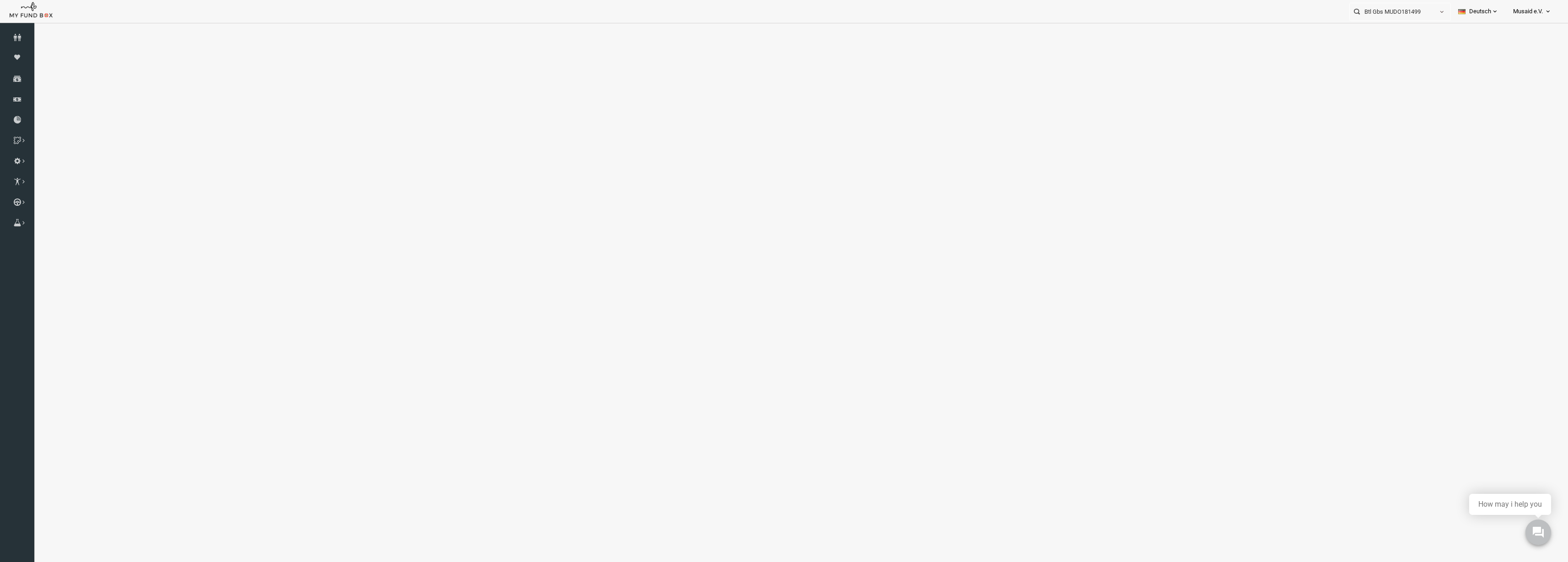
select select "100"
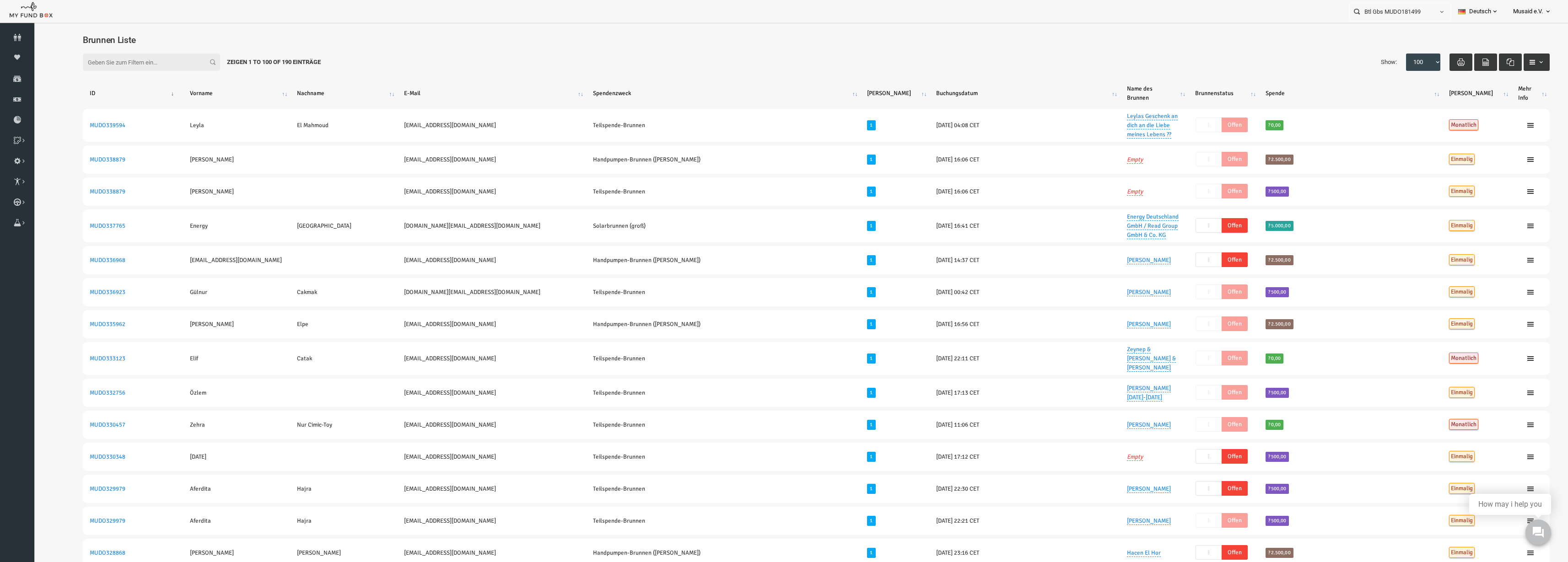
click at [821, 39] on h4 "Brunnen Liste" at bounding box center [790, 40] width 1476 height 13
click at [116, 53] on div "Filter: Zeigen 1 to 100 of 190 Einträge Show: 10 25 50 100 100" at bounding box center [785, 62] width 1486 height 35
drag, startPoint x: 70, startPoint y: 50, endPoint x: 81, endPoint y: 54, distance: 11.7
click at [78, 52] on div "Filter: Zeigen 1 to 100 of 190 Einträge Show: 10 25 50 100 100" at bounding box center [785, 62] width 1486 height 35
click at [91, 56] on input "Filter:" at bounding box center [120, 62] width 137 height 17
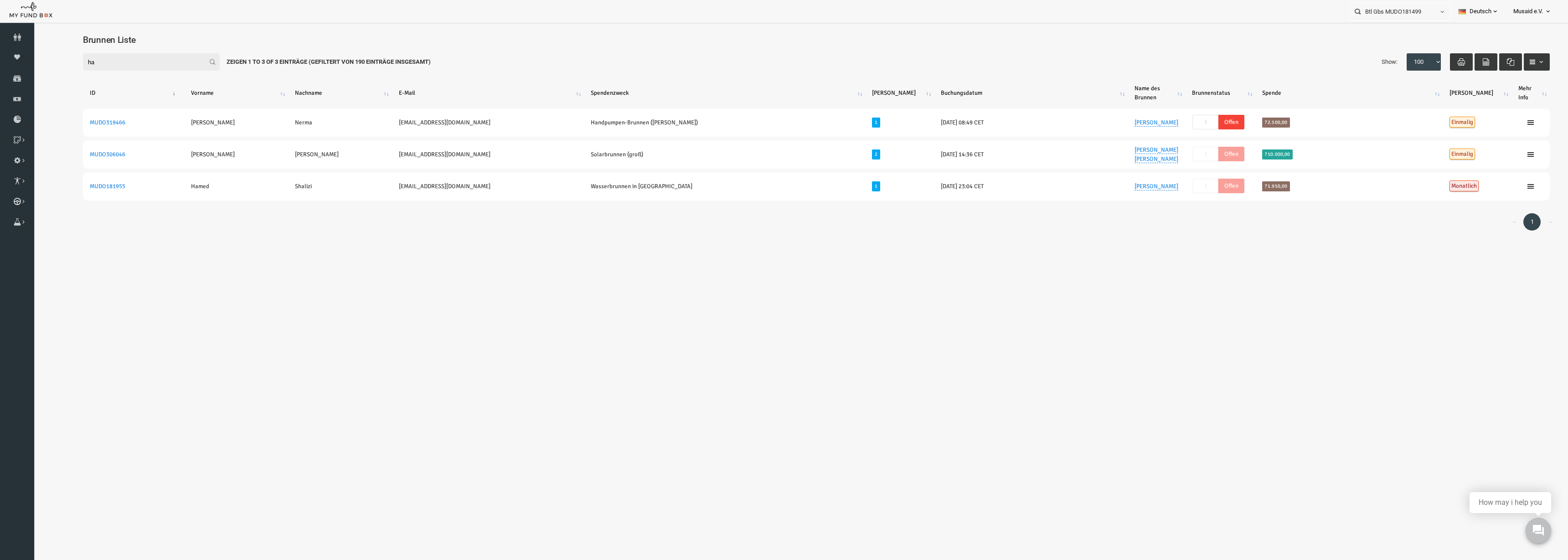
type input "h"
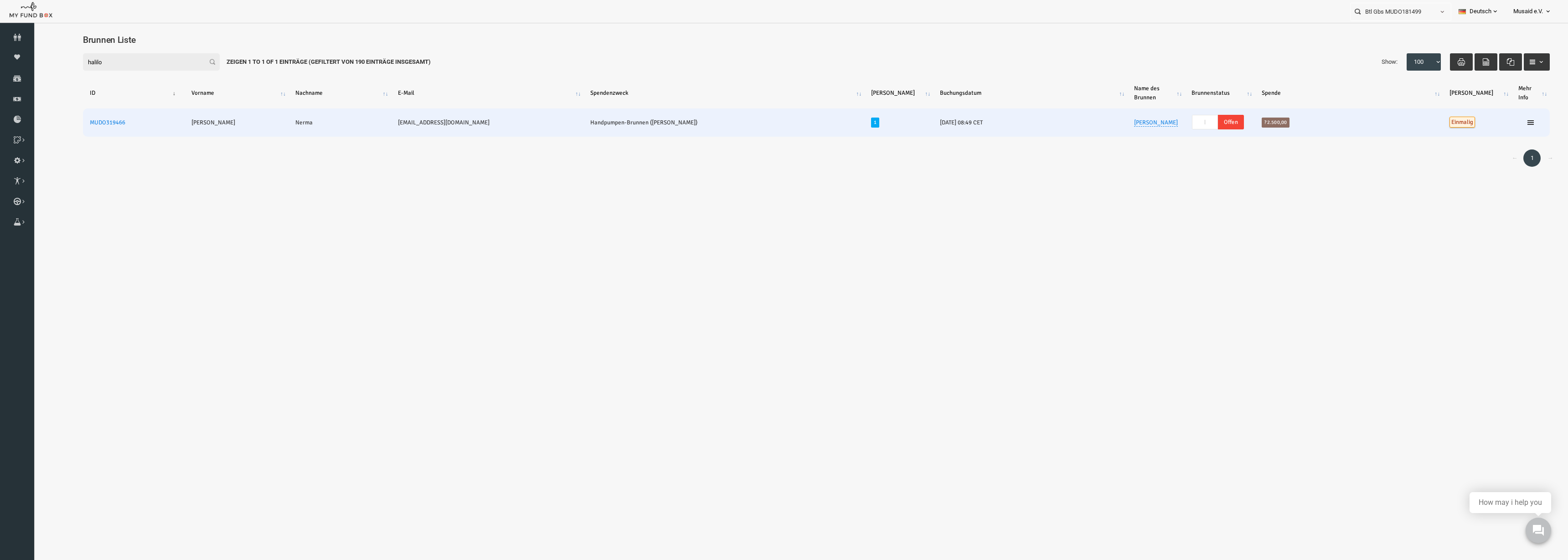
type input "halilo"
drag, startPoint x: 61, startPoint y: 136, endPoint x: 93, endPoint y: 136, distance: 32.0
click at [93, 136] on td "MUDO319466" at bounding box center [102, 122] width 102 height 28
copy link "MUDO319466"
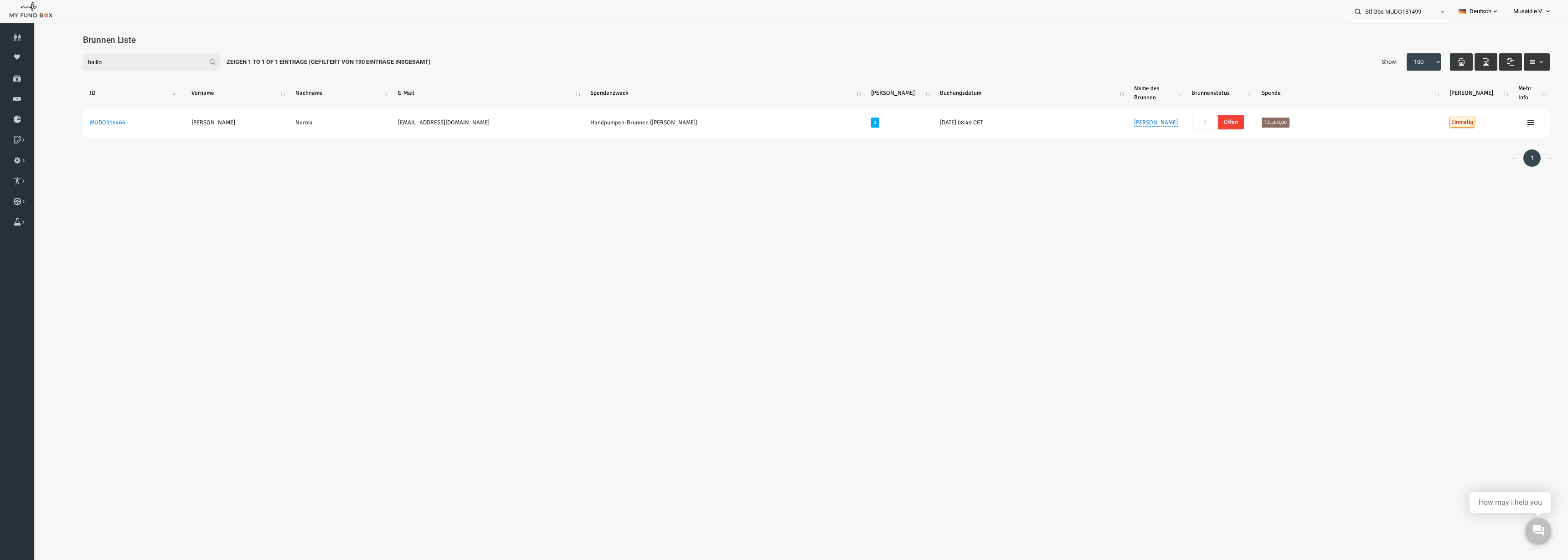
click at [477, 226] on body "Spender nicht gefunden Patenschaft nicht gefunden Partner nicht gefunden !!!! B…" at bounding box center [785, 164] width 1503 height 273
click at [19, 86] on link "Spenden" at bounding box center [17, 78] width 34 height 20
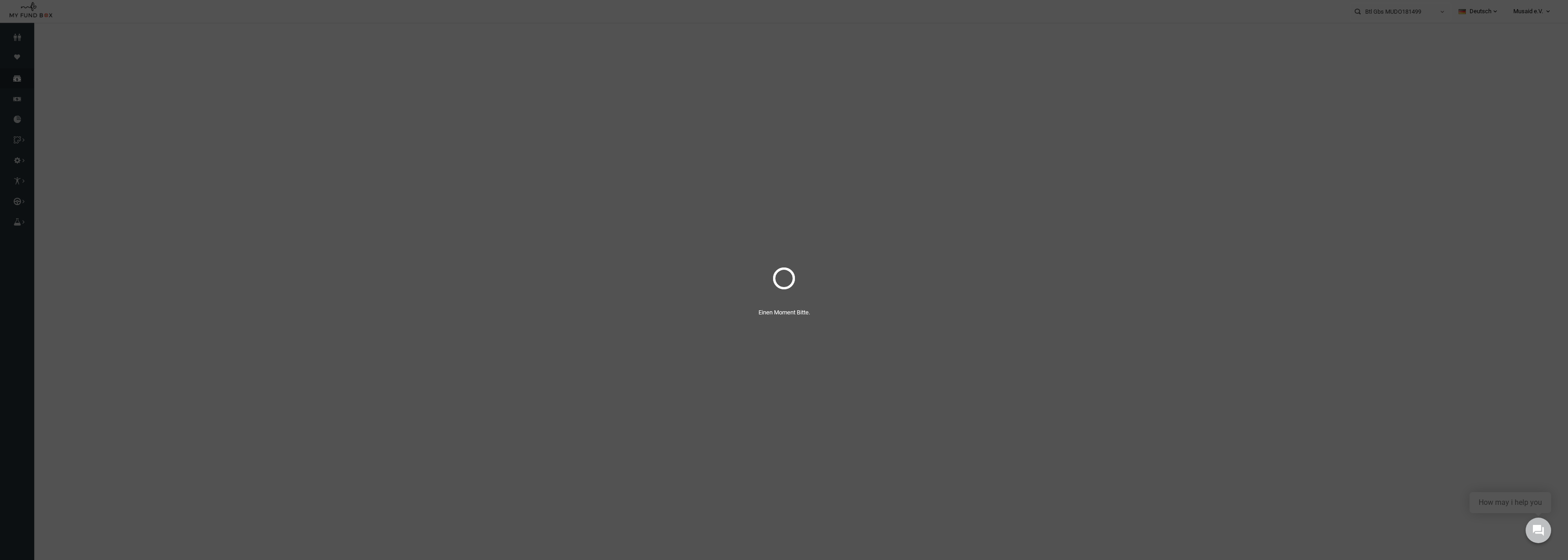
select select "100"
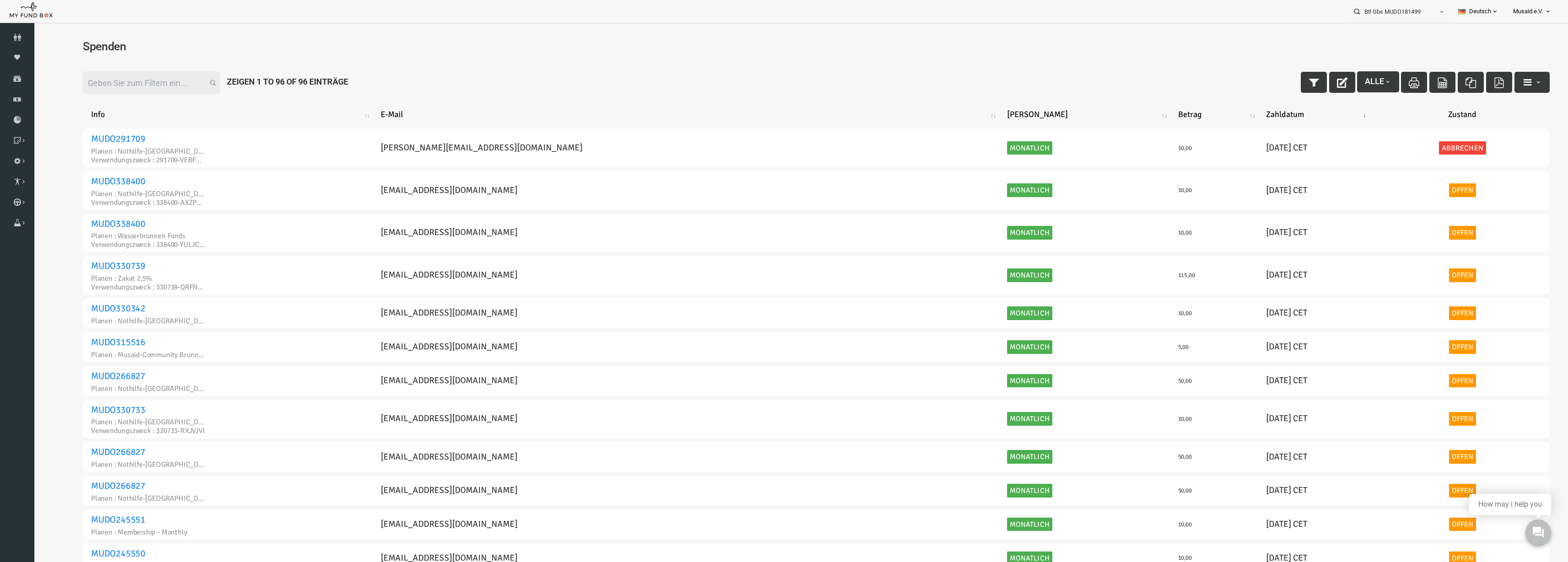
click at [90, 76] on input "Filter:" at bounding box center [120, 82] width 137 height 23
click at [1278, 81] on icon "button" at bounding box center [1283, 82] width 10 height 10
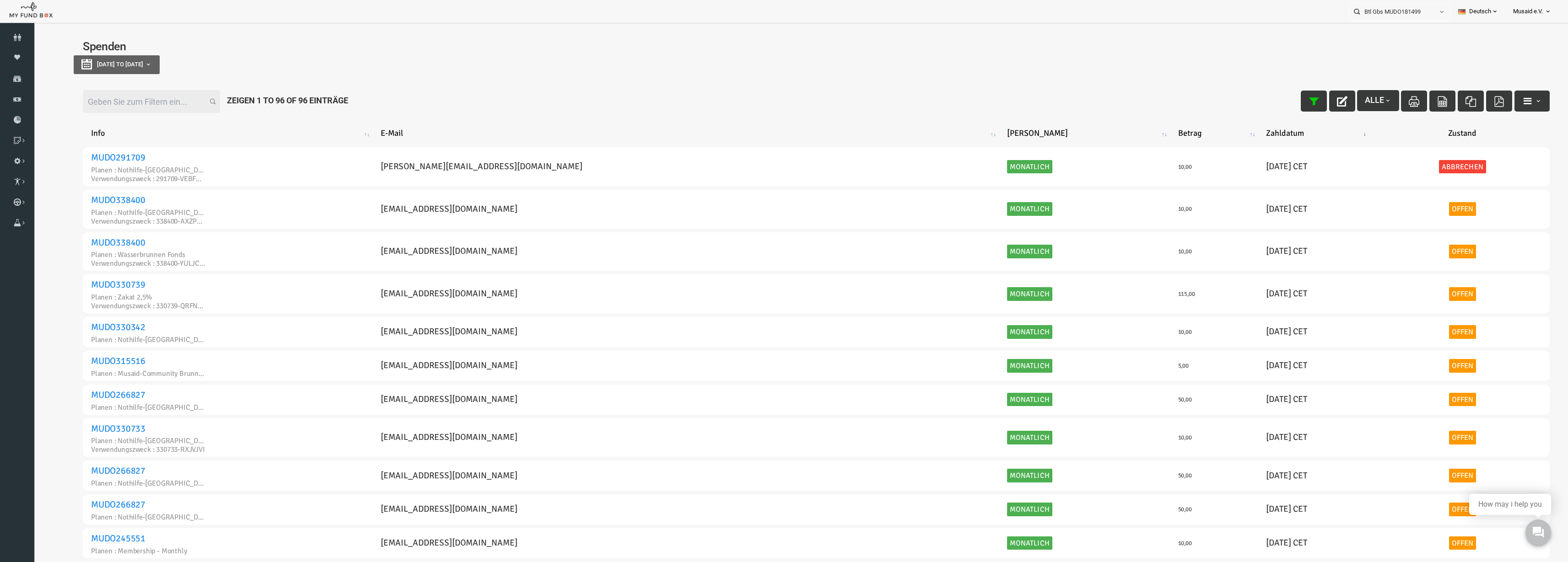
type input "[DATE]"
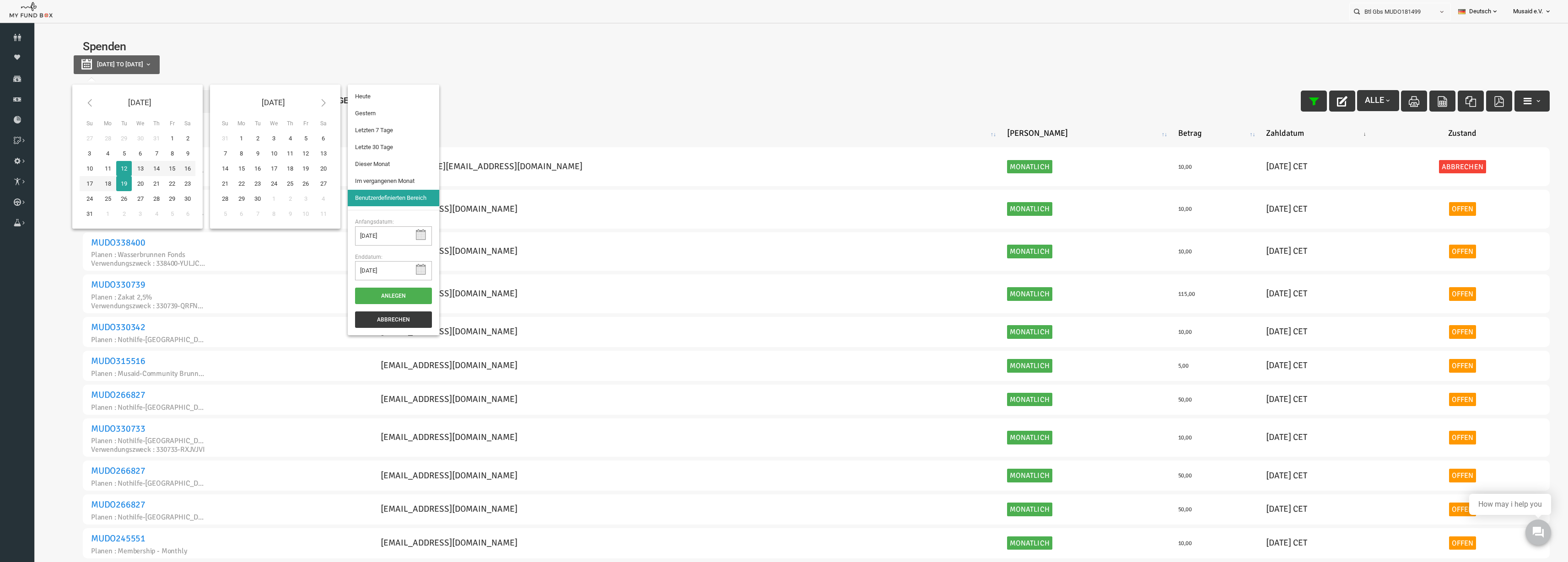
click at [101, 70] on button "[DATE] to [DATE]" at bounding box center [86, 65] width 86 height 19
click at [56, 97] on th at bounding box center [59, 103] width 20 height 21
click at [292, 108] on th at bounding box center [293, 103] width 20 height 21
type input "[DATE]"
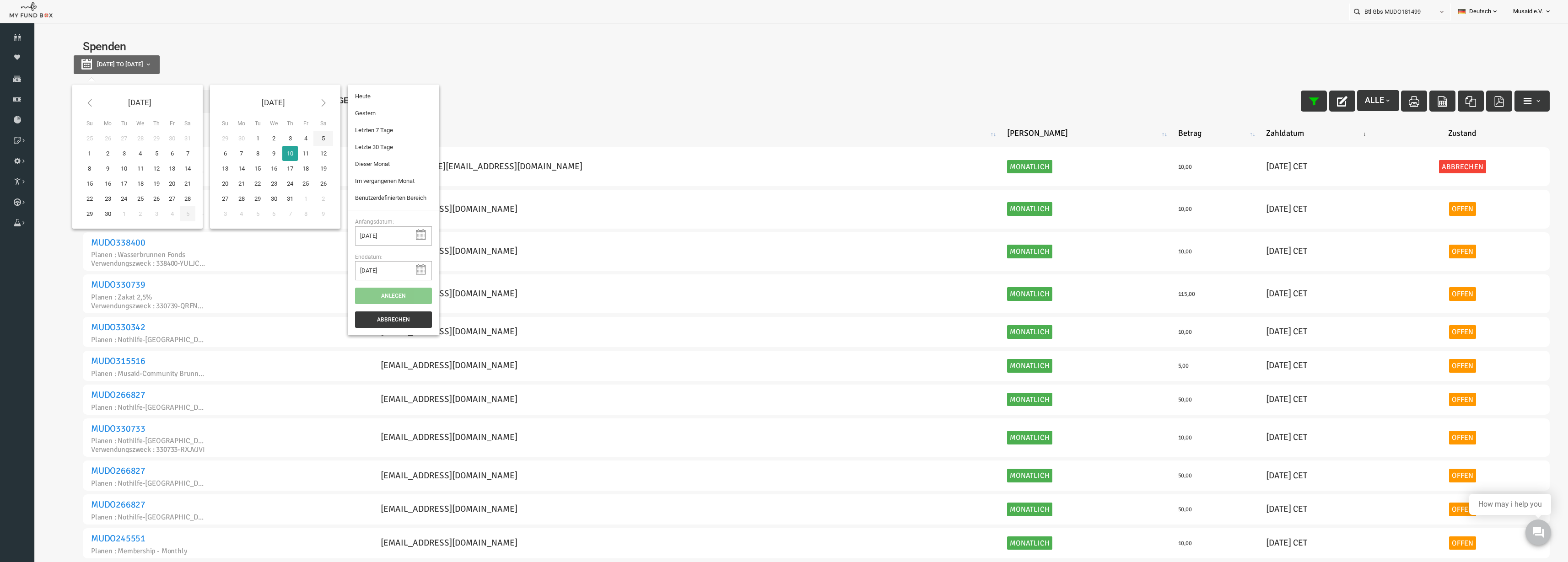
click at [297, 103] on icon at bounding box center [292, 103] width 10 height 10
type input "[DATE]"
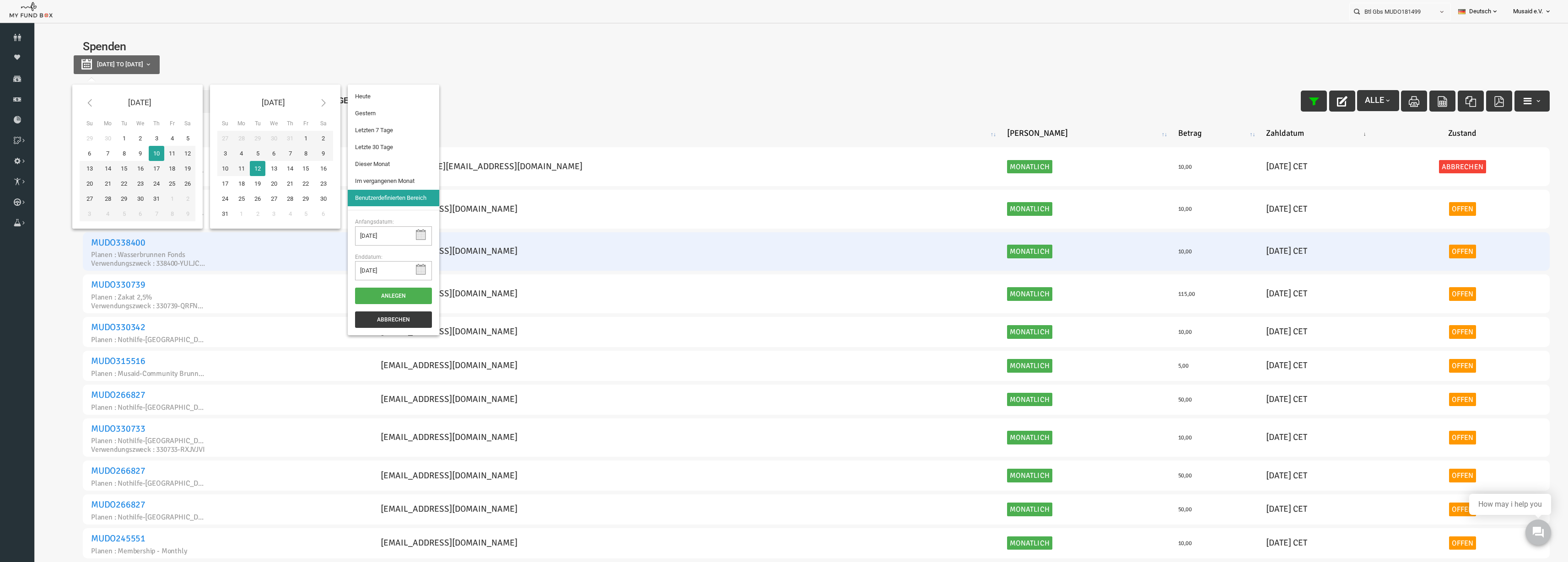
type input "[DATE]"
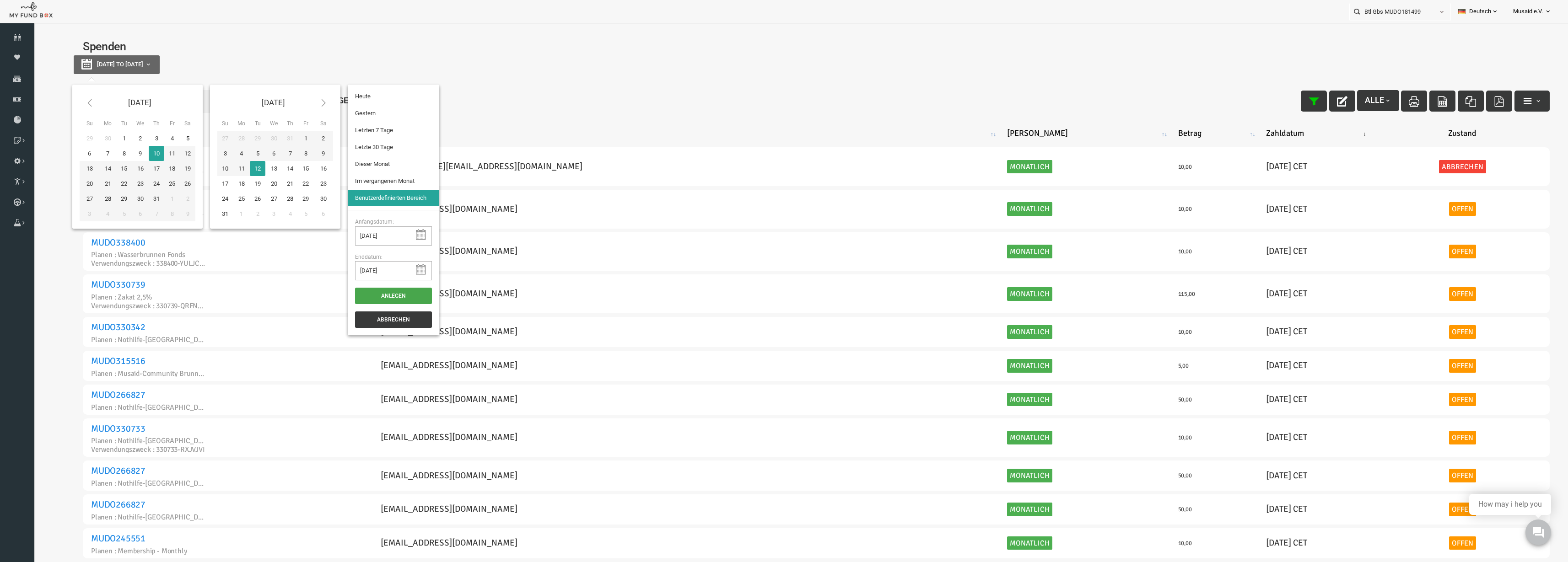
click at [373, 293] on button "Anlegen" at bounding box center [363, 296] width 77 height 16
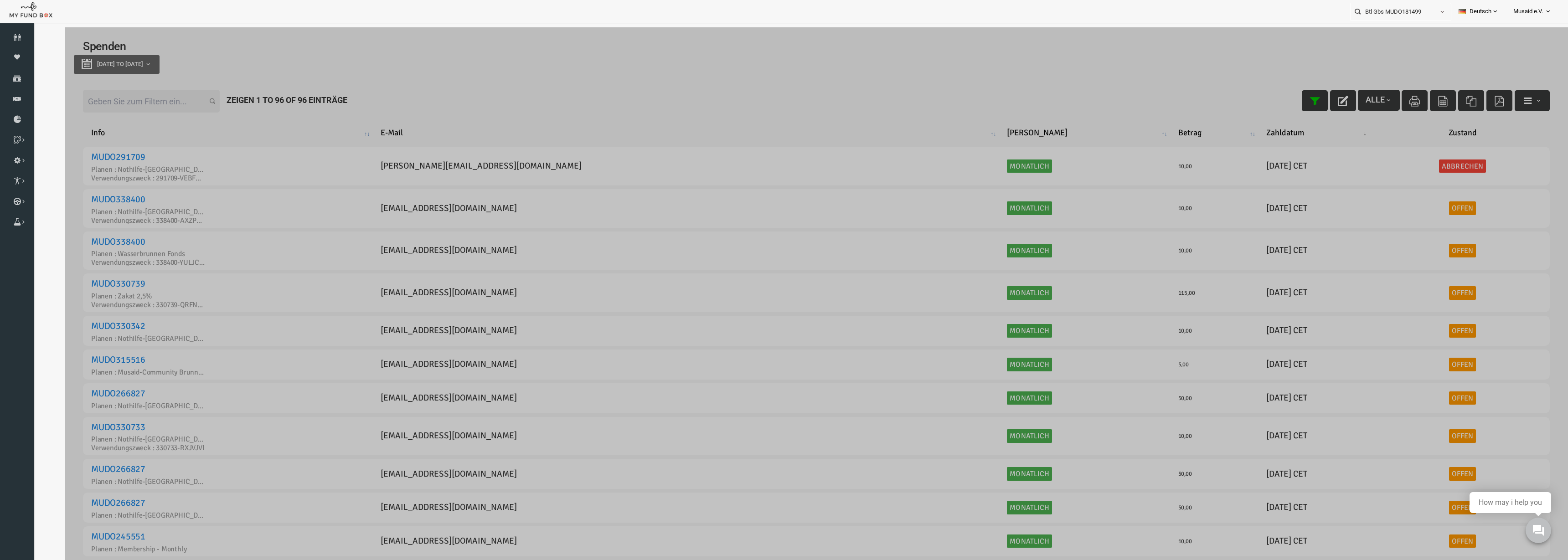
select select "100"
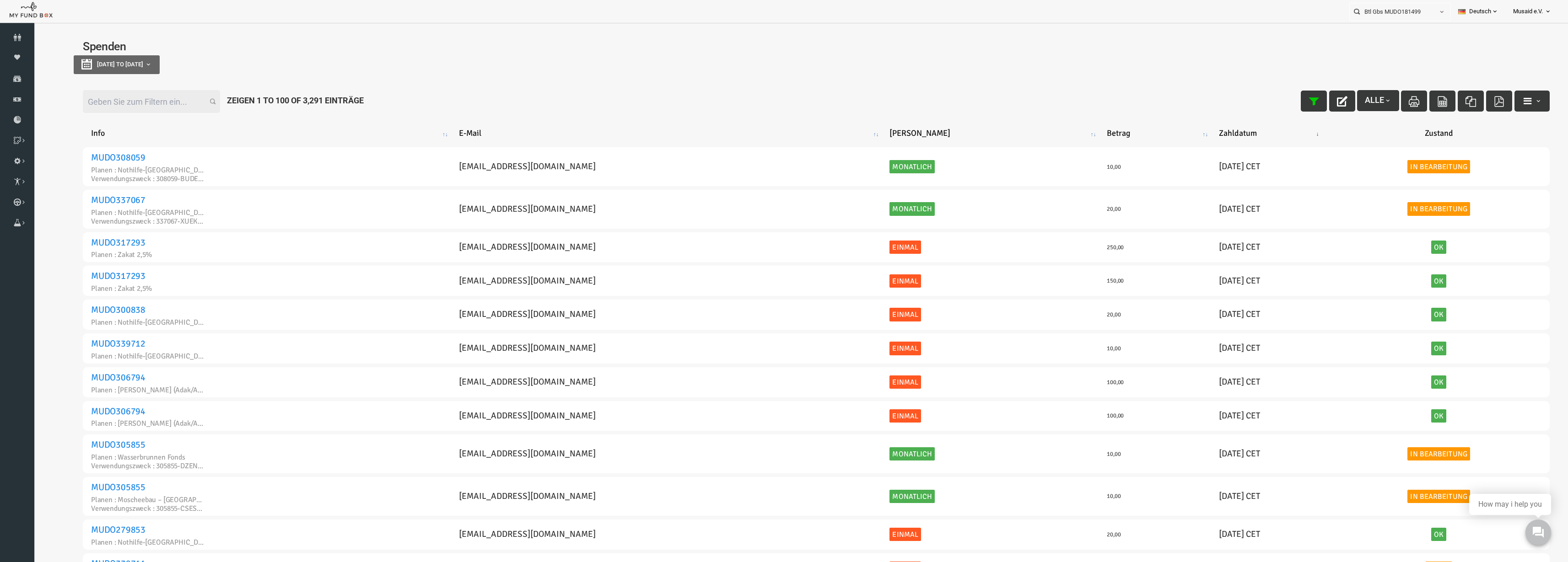
click at [128, 109] on input "Filter:" at bounding box center [120, 101] width 137 height 23
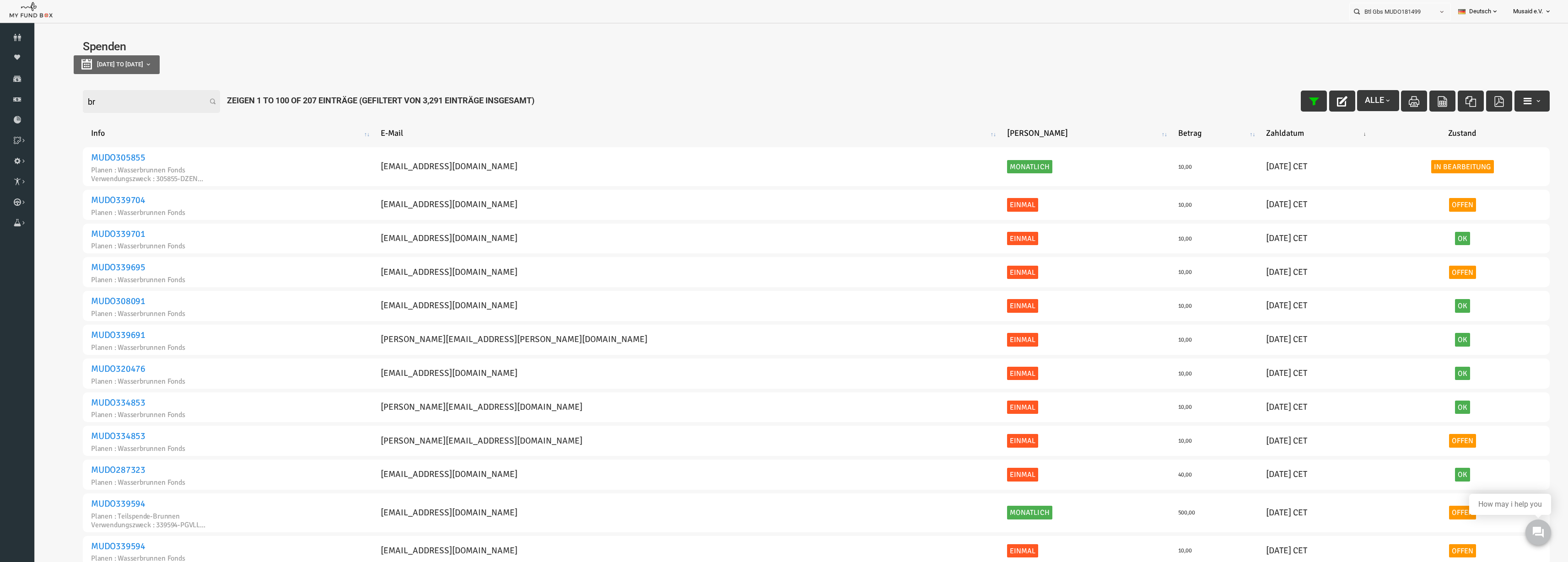
type input "b"
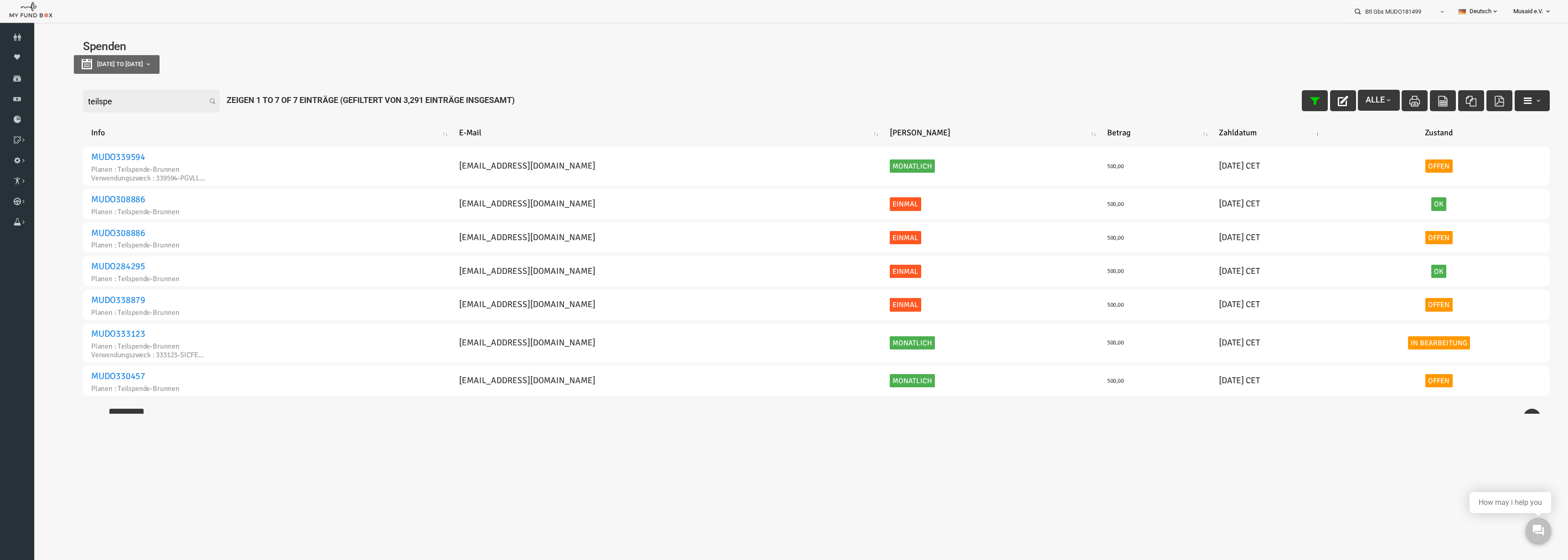
click at [1503, 97] on span "button" at bounding box center [1507, 101] width 7 height 7
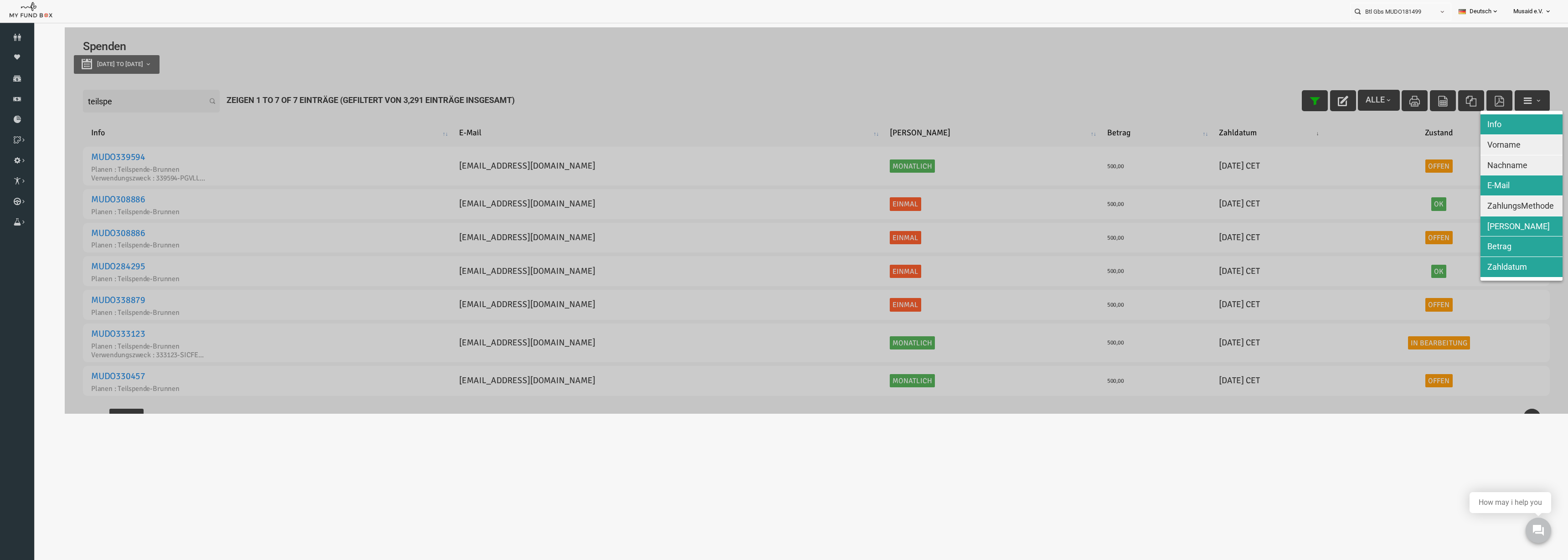
click at [1455, 167] on button "Nachname" at bounding box center [1490, 165] width 82 height 20
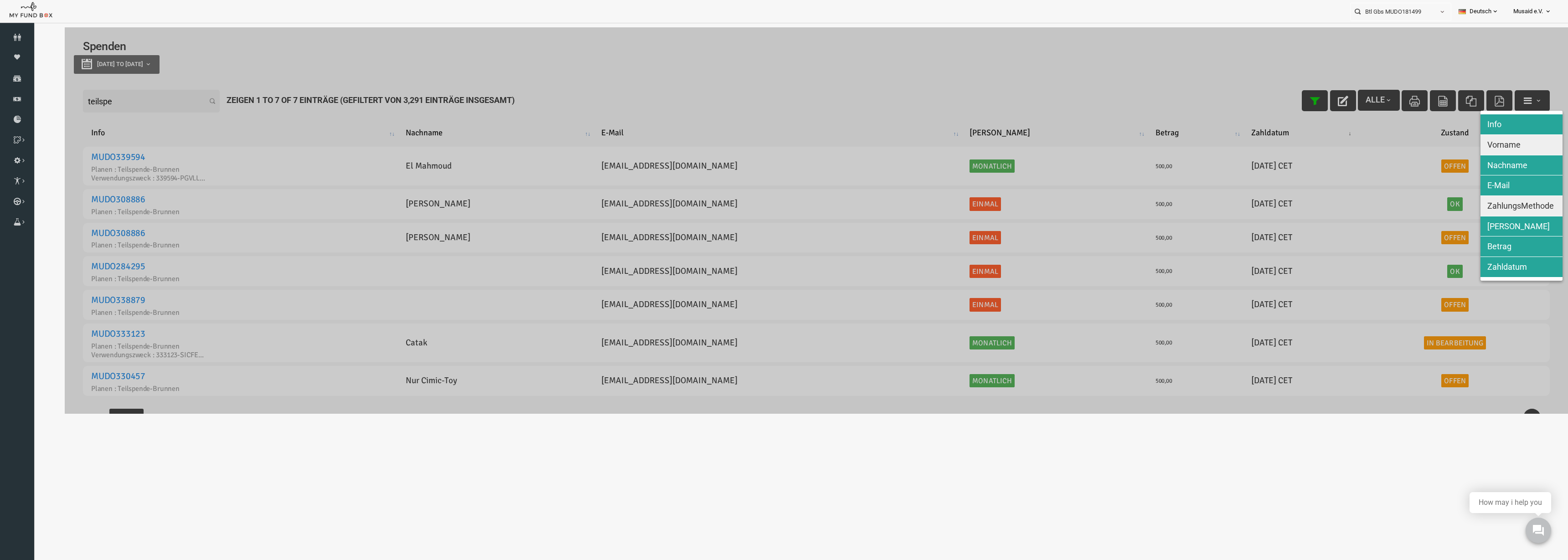
click at [1463, 146] on span "Vorname" at bounding box center [1473, 145] width 33 height 10
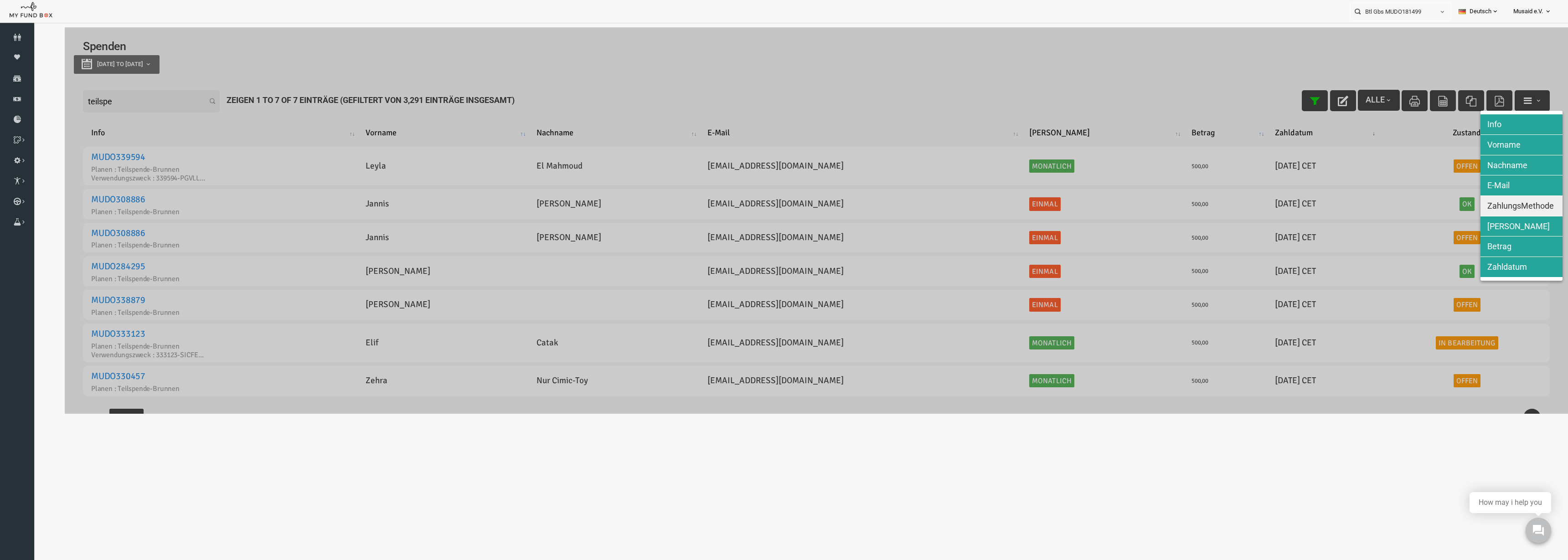
click at [1488, 196] on button "ZahlungsMethode" at bounding box center [1490, 206] width 82 height 20
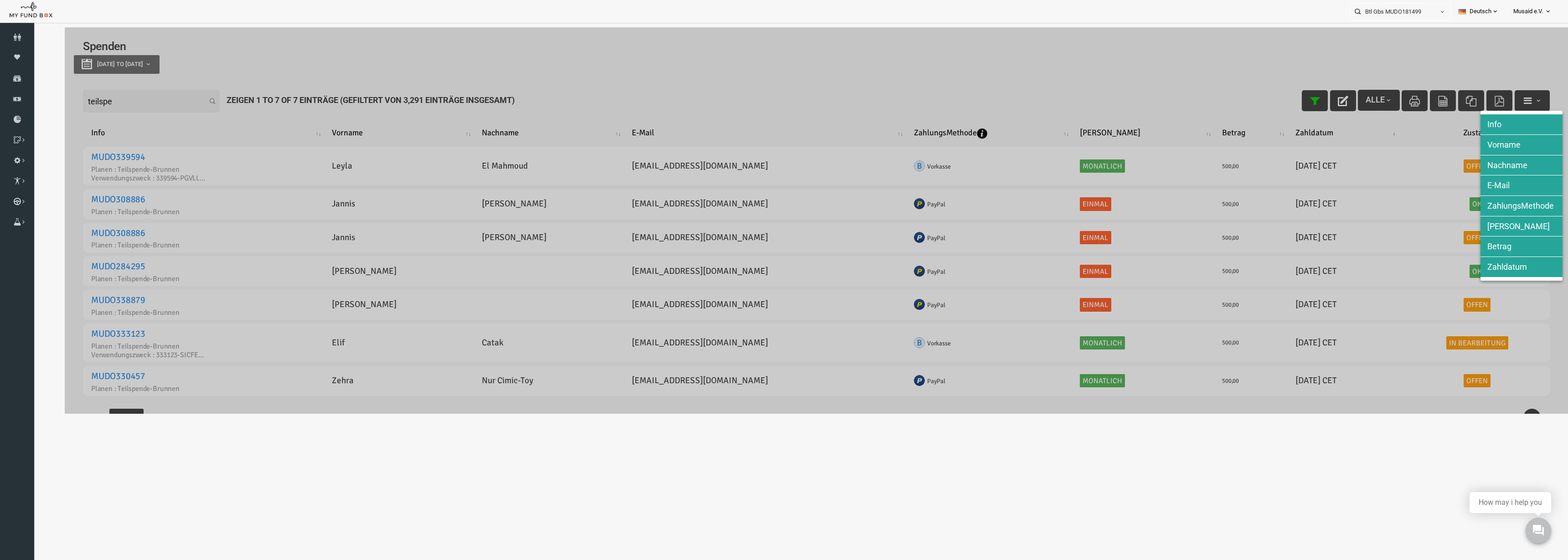
click at [1353, 172] on div at bounding box center [785, 220] width 1503 height 387
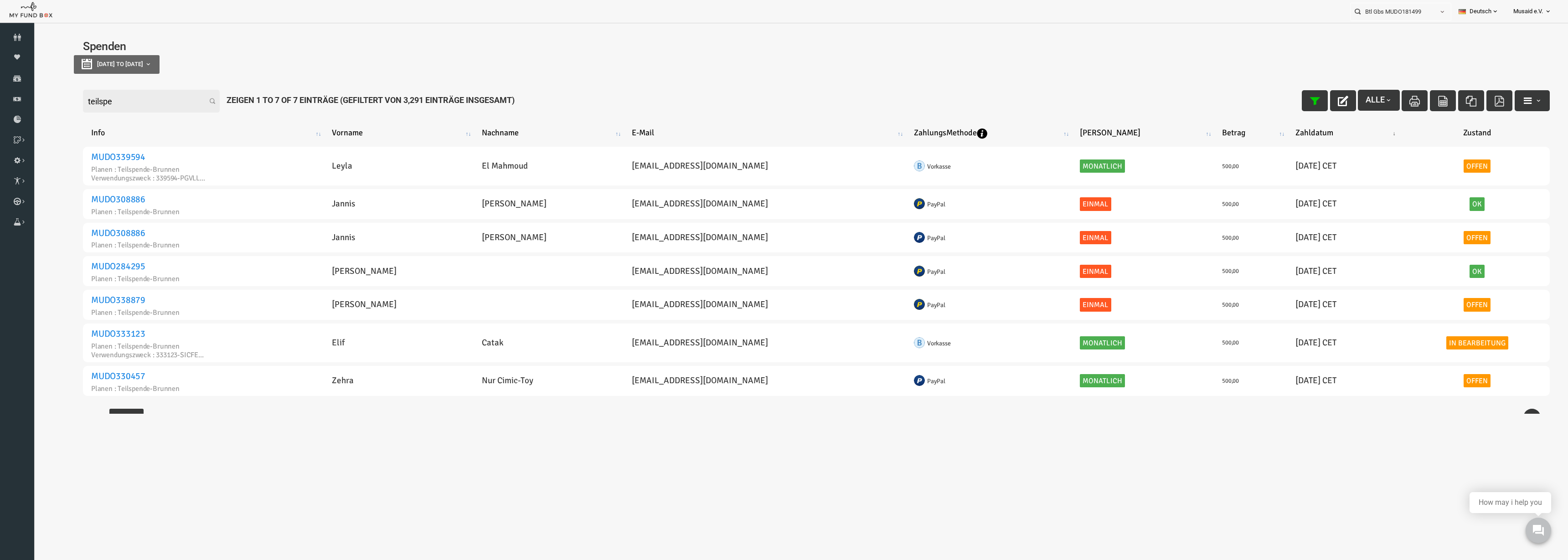
drag, startPoint x: 99, startPoint y: 99, endPoint x: 54, endPoint y: 97, distance: 45.0
click at [57, 97] on input "teilspe" at bounding box center [120, 101] width 137 height 23
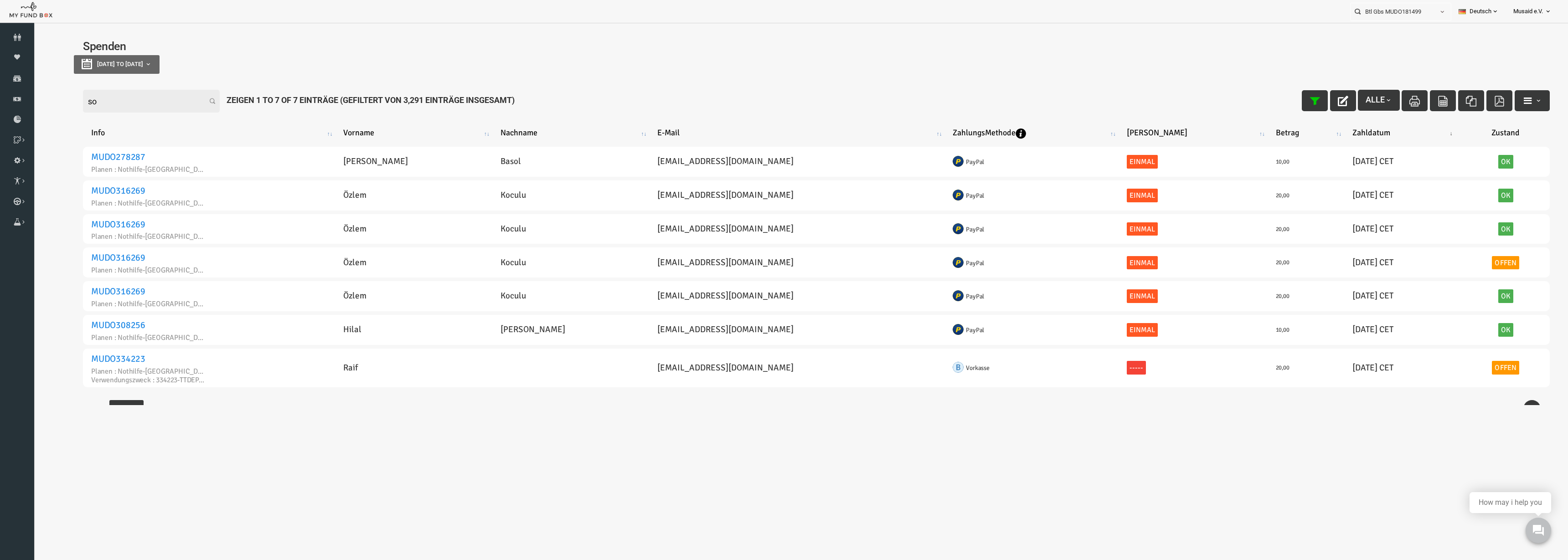
type input "s"
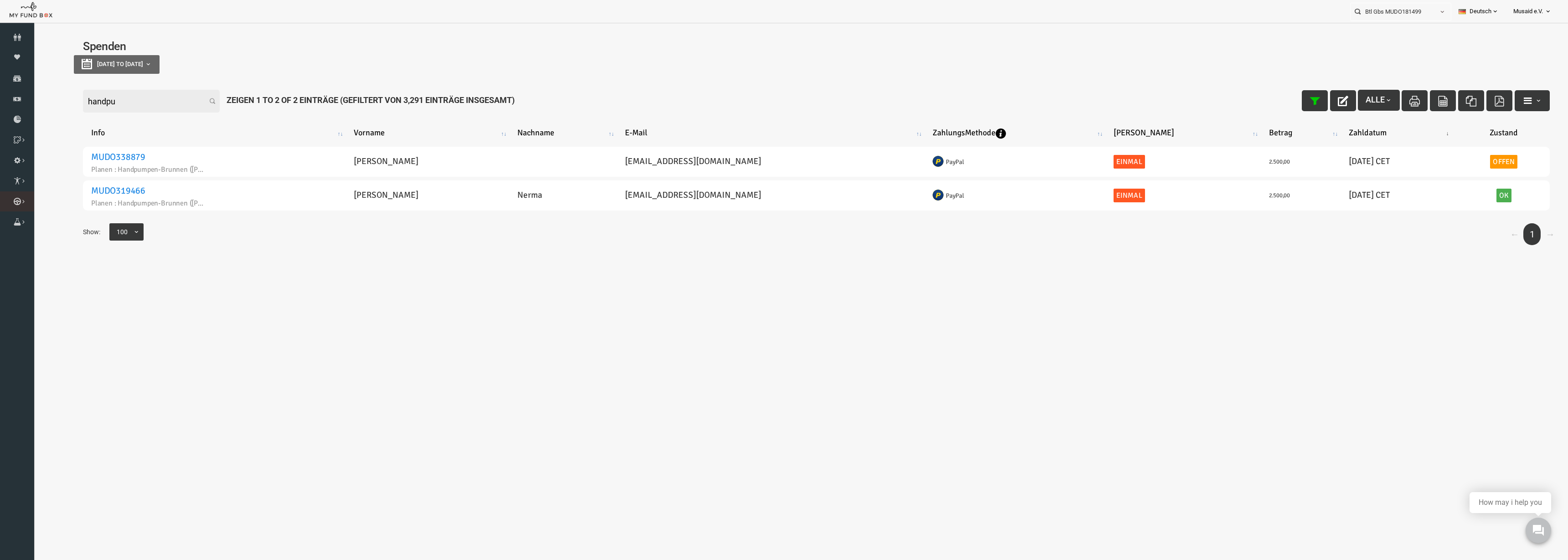
type input "handpu"
click at [0, 0] on link "Kurban Liste" at bounding box center [0, 0] width 0 height 0
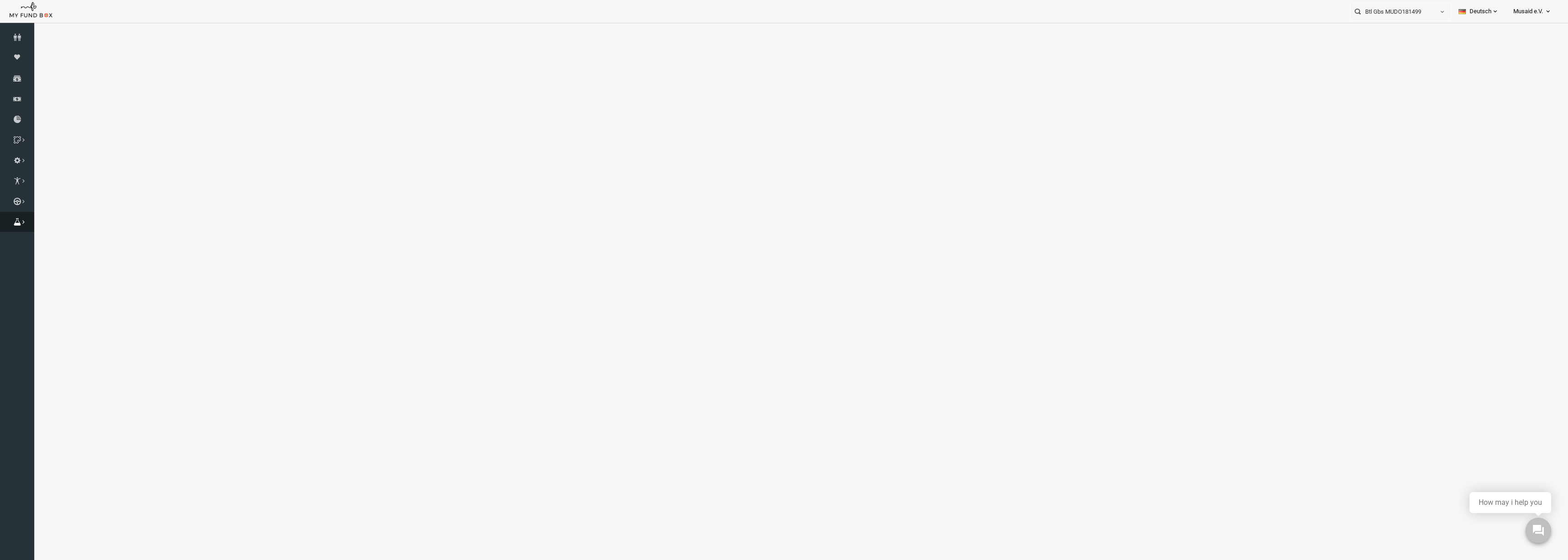
select select "100"
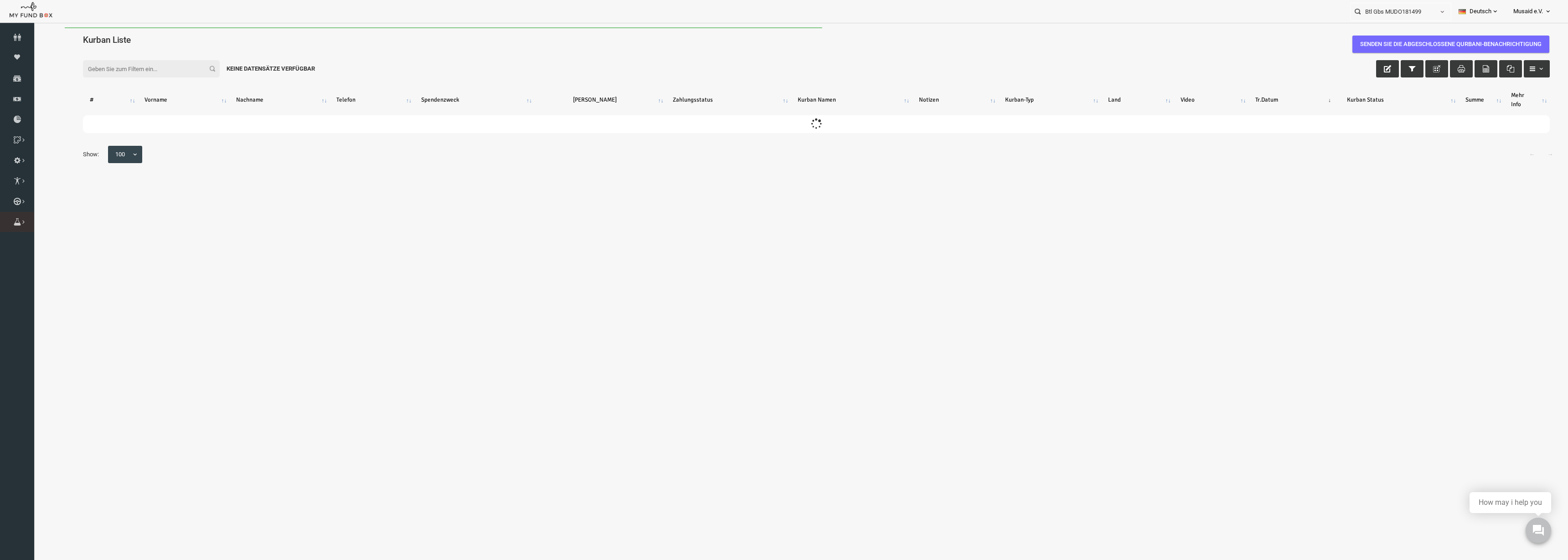
click at [0, 0] on icon at bounding box center [0, 0] width 0 height 0
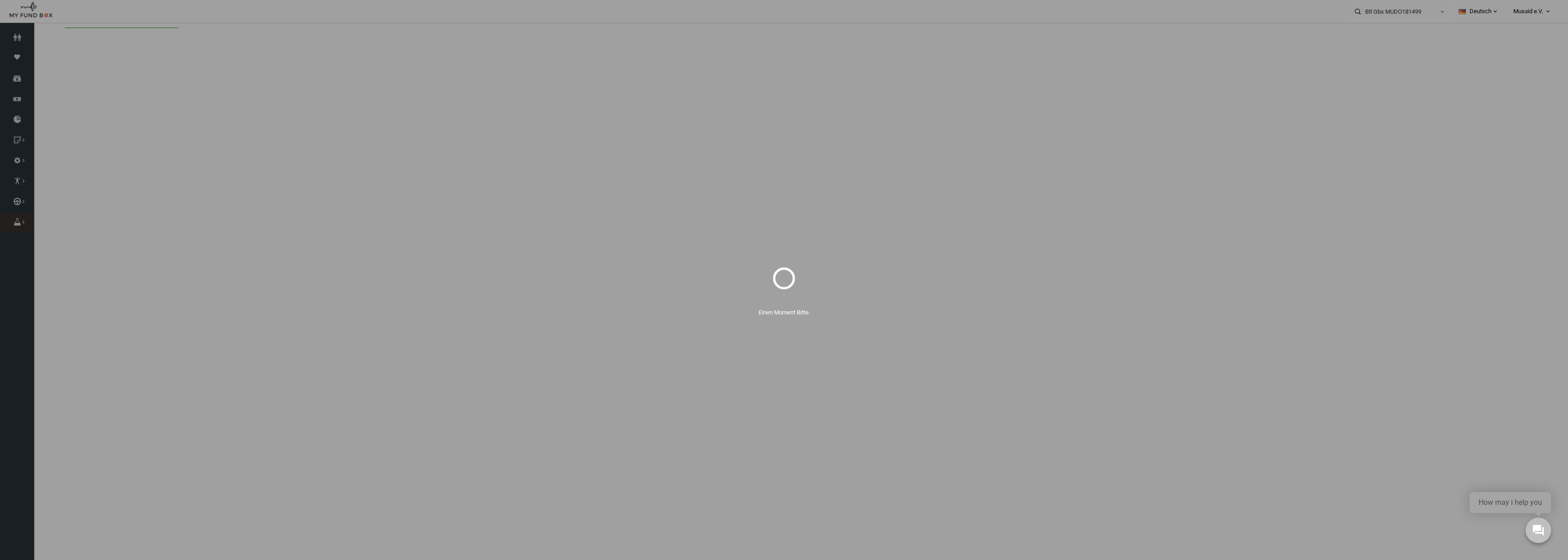
select select "100"
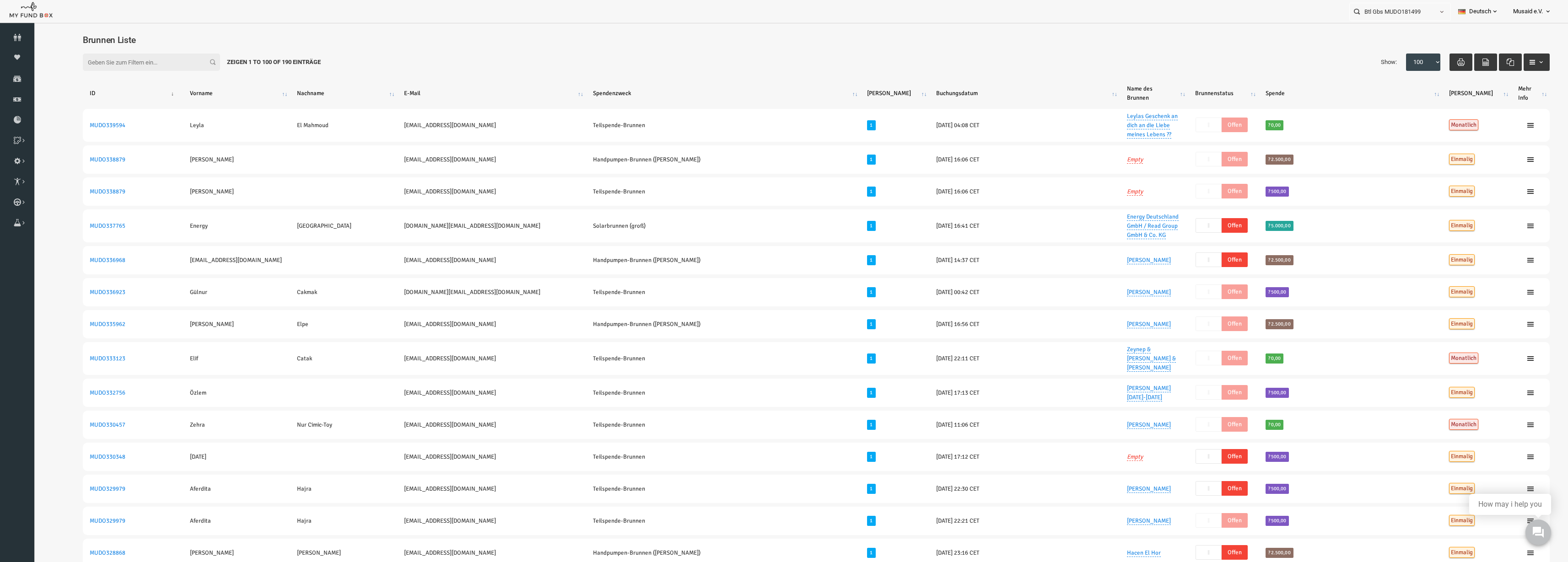
click at [97, 61] on input "Filter:" at bounding box center [120, 62] width 137 height 17
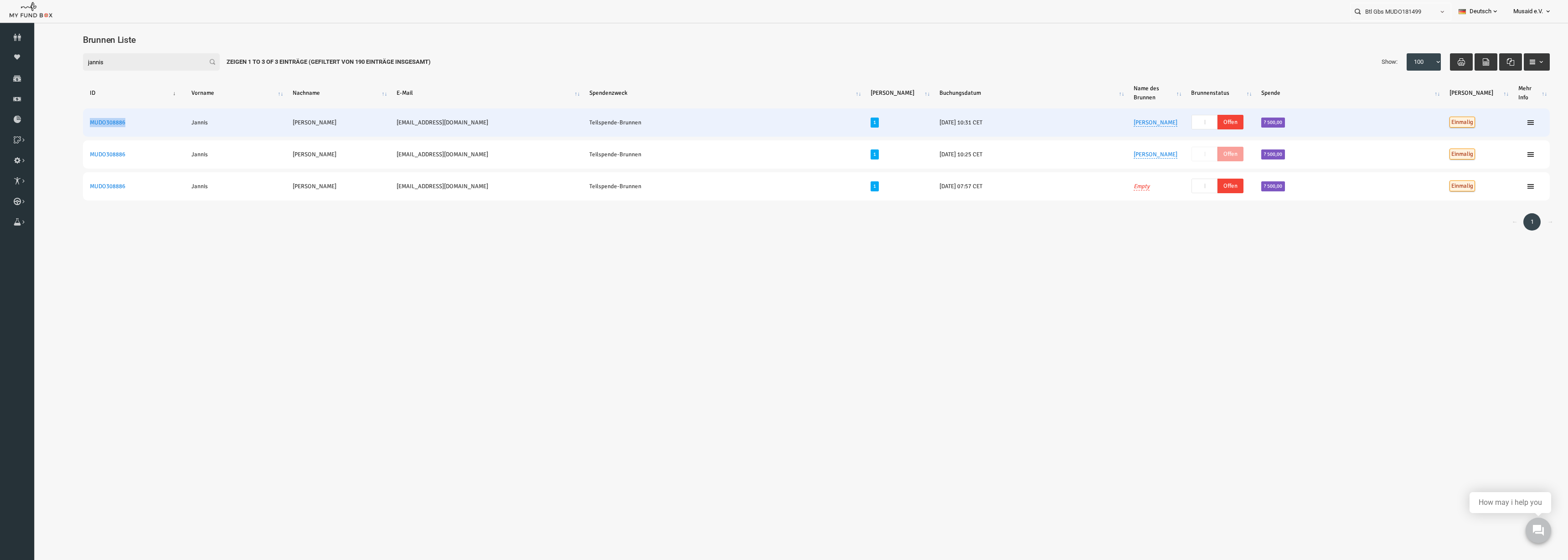
drag, startPoint x: 58, startPoint y: 139, endPoint x: 102, endPoint y: 133, distance: 44.4
click at [102, 133] on td "MUDO308886" at bounding box center [102, 122] width 102 height 28
copy link "MUDO308886"
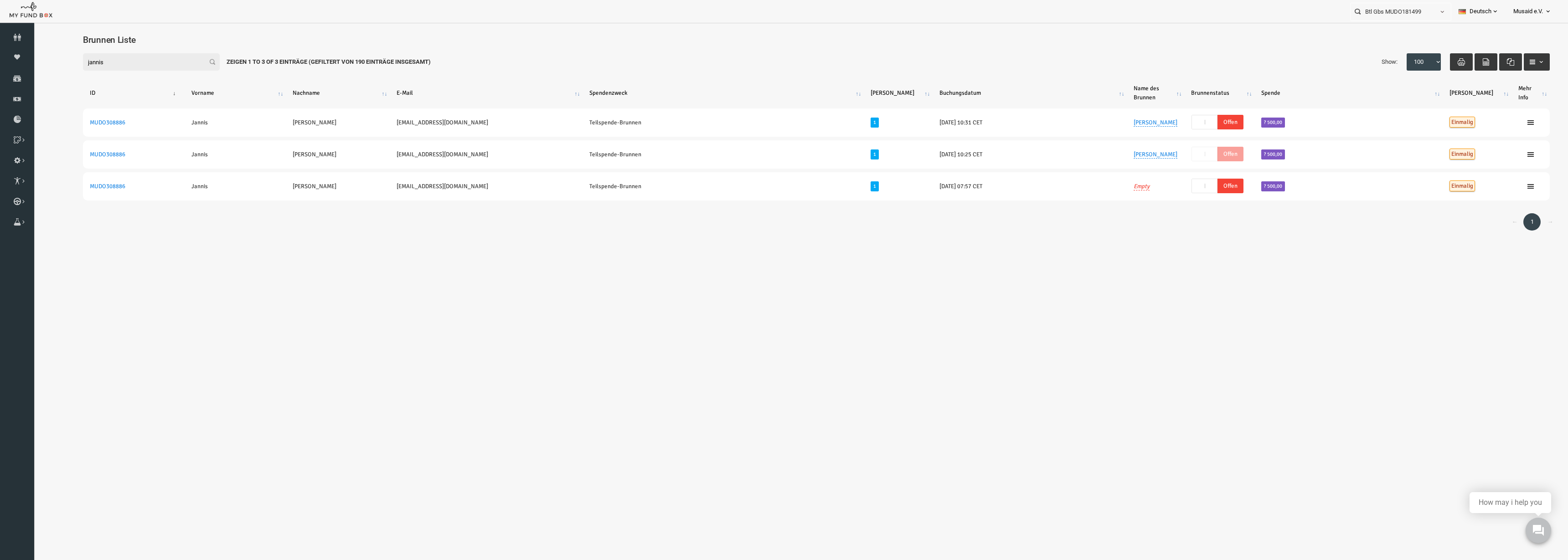
click at [505, 270] on body "Spender nicht gefunden Patenschaft nicht gefunden Partner nicht gefunden !!!! B…" at bounding box center [785, 164] width 1503 height 273
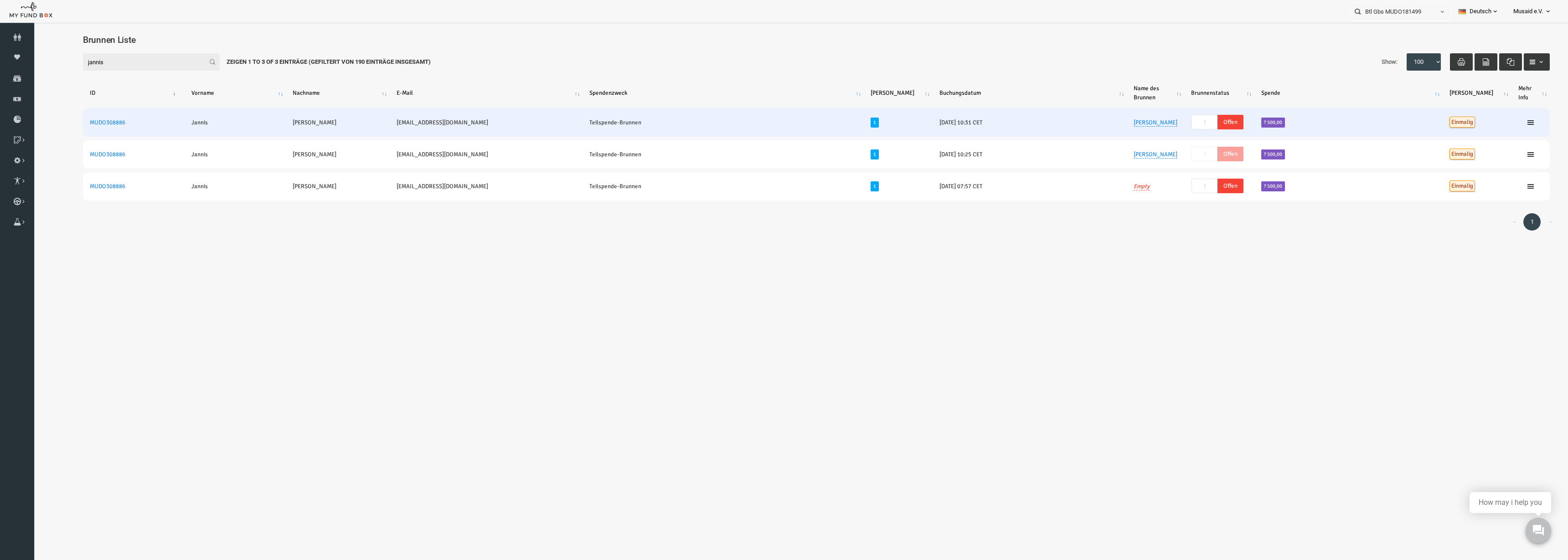
drag, startPoint x: 1122, startPoint y: 128, endPoint x: 1157, endPoint y: 141, distance: 37.3
click at [1157, 137] on tr "MUDO308886 [PERSON_NAME] [PERSON_NAME][EMAIL_ADDRESS][PERSON_NAME][DOMAIN_NAME]…" at bounding box center [785, 122] width 1467 height 28
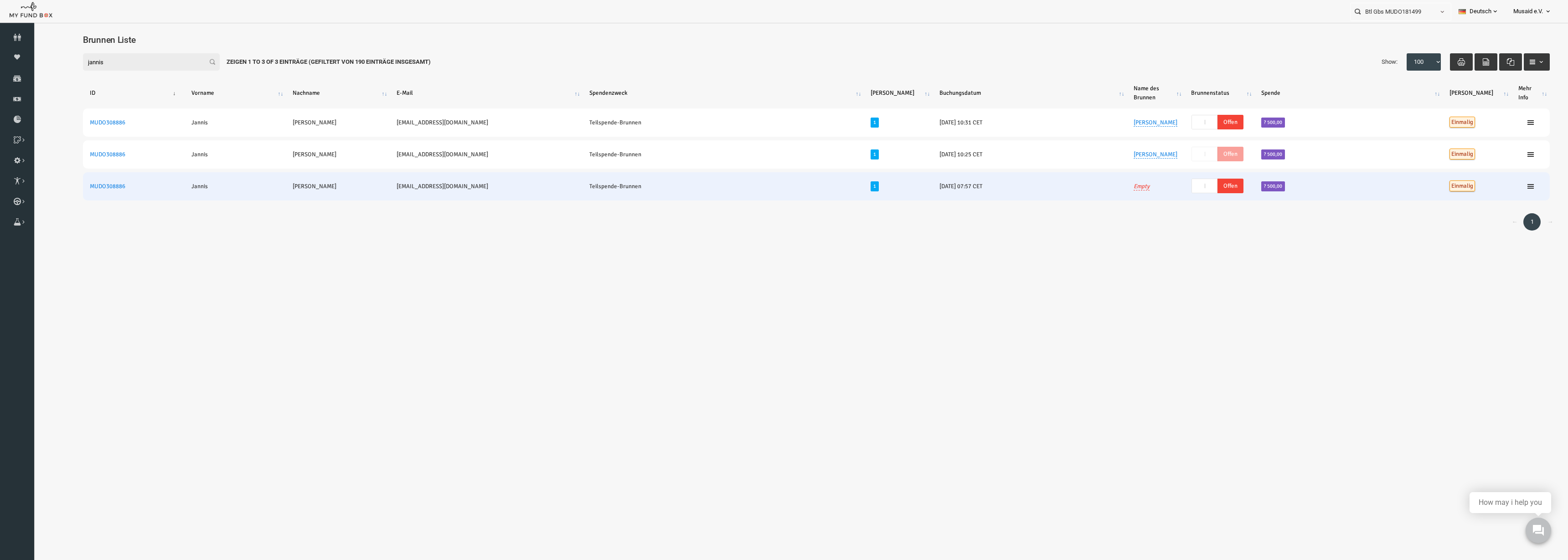
copy tr "[PERSON_NAME]"
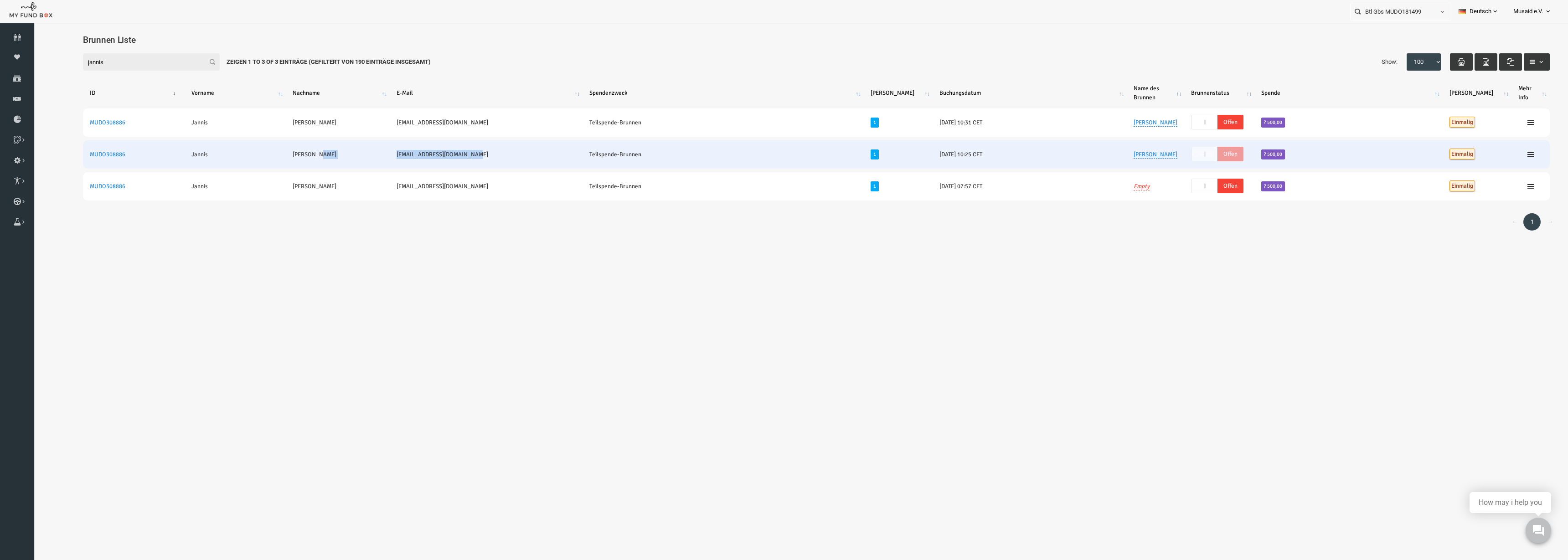
drag, startPoint x: 390, startPoint y: 164, endPoint x: 454, endPoint y: 173, distance: 64.6
click at [454, 169] on tr "MUDO308886 [PERSON_NAME] [PERSON_NAME][EMAIL_ADDRESS][PERSON_NAME][DOMAIN_NAME]…" at bounding box center [785, 155] width 1467 height 28
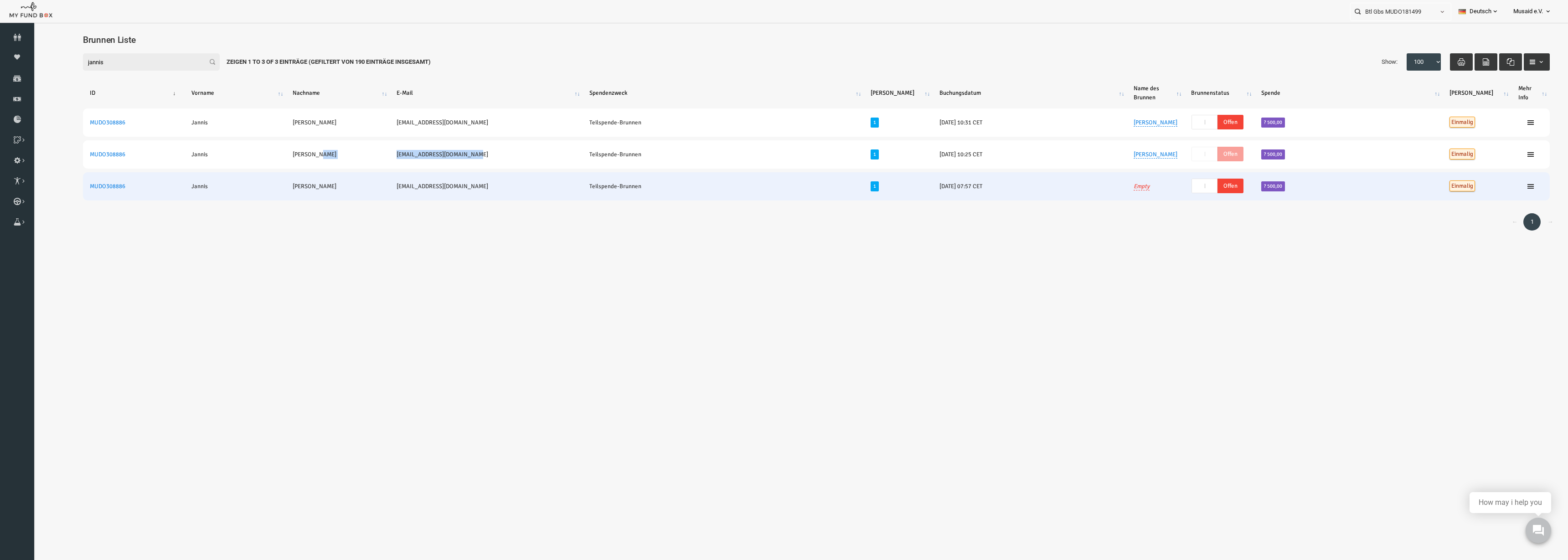
copy tr "[EMAIL_ADDRESS][DOMAIN_NAME]"
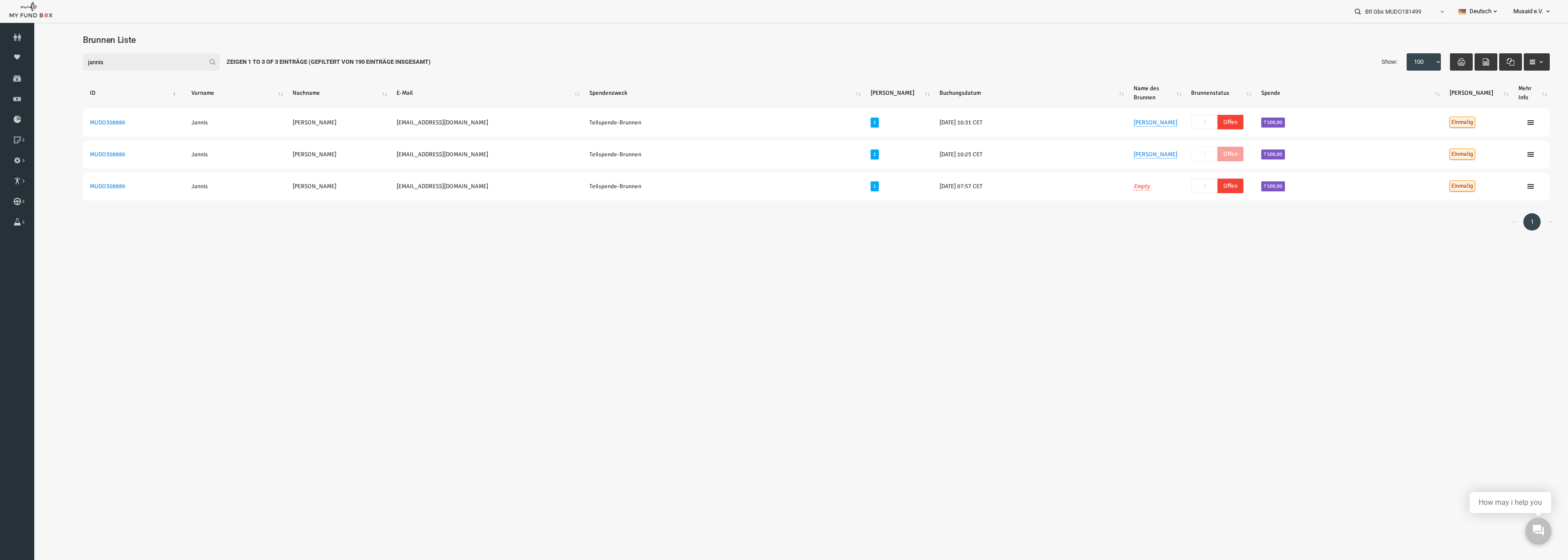
drag, startPoint x: 373, startPoint y: 298, endPoint x: 286, endPoint y: 179, distance: 147.4
click at [373, 298] on body "Spender nicht gefunden Patenschaft nicht gefunden Partner nicht gefunden !!!! B…" at bounding box center [785, 164] width 1503 height 273
drag, startPoint x: 60, startPoint y: 64, endPoint x: 49, endPoint y: 64, distance: 11.0
click at [49, 64] on div "Filter: [PERSON_NAME] 1 to 3 of 3 Einträge (Gefiltert von 190 Einträge insgesam…" at bounding box center [785, 62] width 1485 height 35
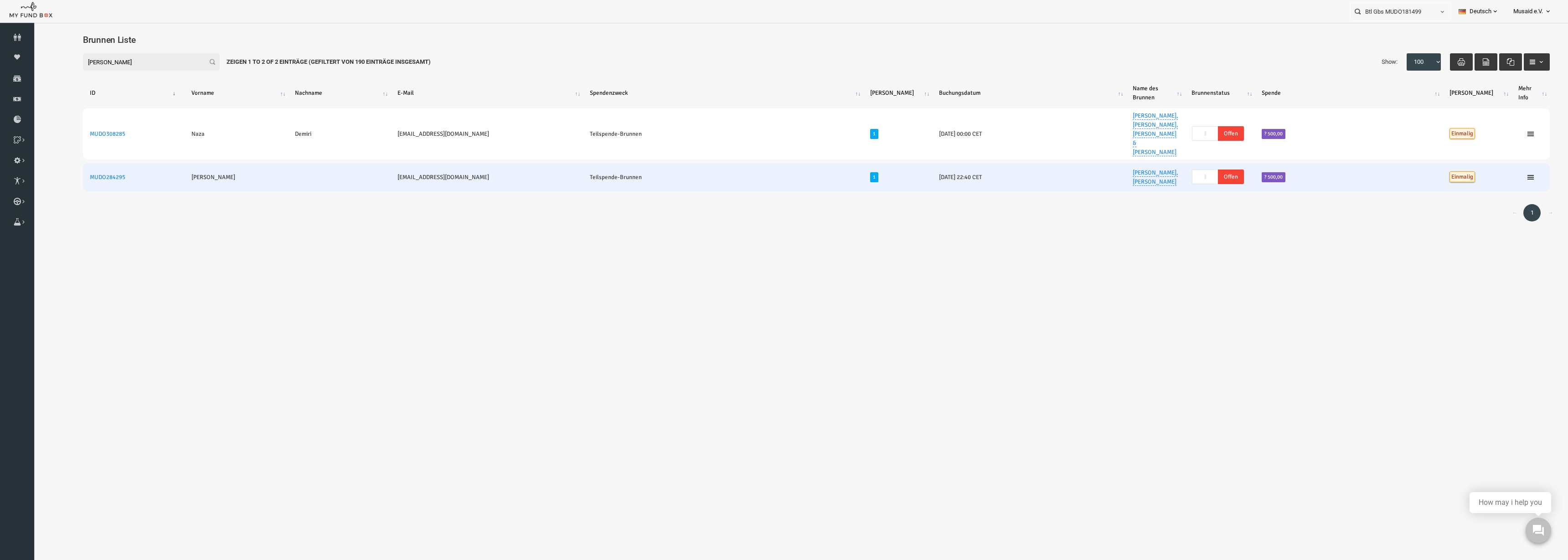
type input "[PERSON_NAME]"
drag, startPoint x: 1129, startPoint y: 188, endPoint x: 1153, endPoint y: 217, distance: 37.6
click at [1153, 192] on td "[PERSON_NAME], [PERSON_NAME]" at bounding box center [1124, 177] width 59 height 28
copy link "[PERSON_NAME], [PERSON_NAME]"
drag, startPoint x: 159, startPoint y: 205, endPoint x: 183, endPoint y: 206, distance: 24.0
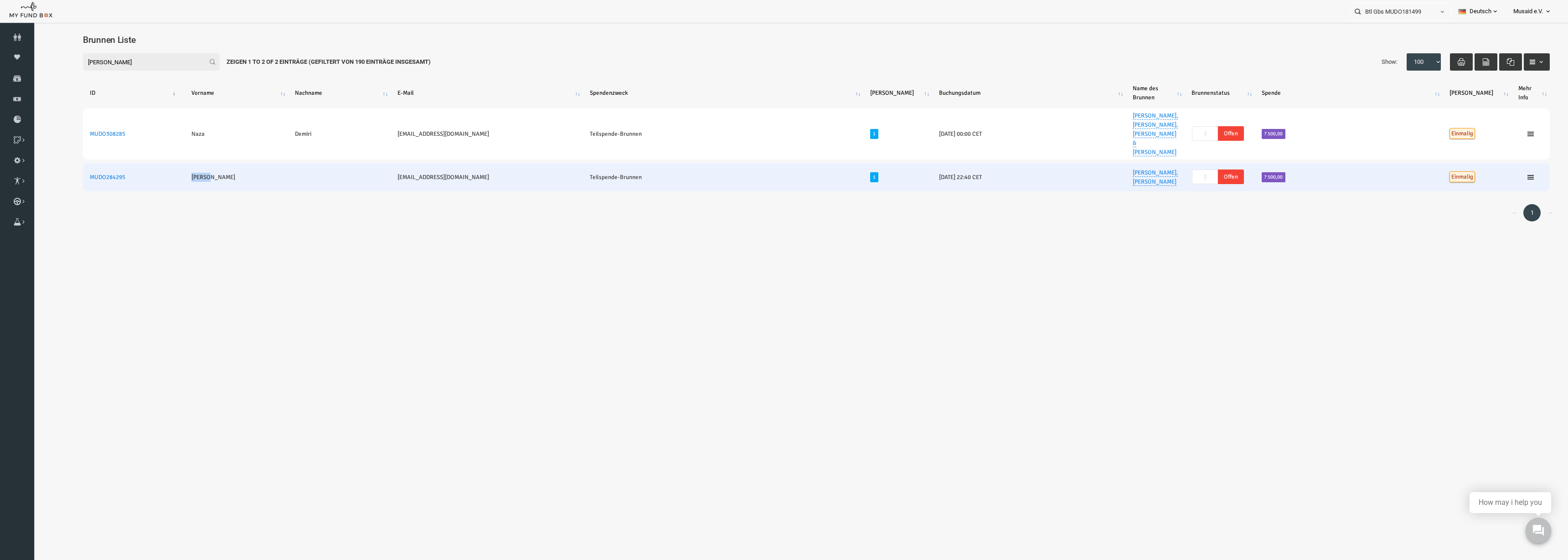
click at [183, 192] on td "[PERSON_NAME]" at bounding box center [205, 177] width 104 height 28
copy td "[PERSON_NAME]"
drag, startPoint x: 96, startPoint y: 198, endPoint x: 61, endPoint y: 203, distance: 35.4
click at [61, 192] on td "MUDO284295" at bounding box center [102, 177] width 102 height 28
copy link "MUDO284295"
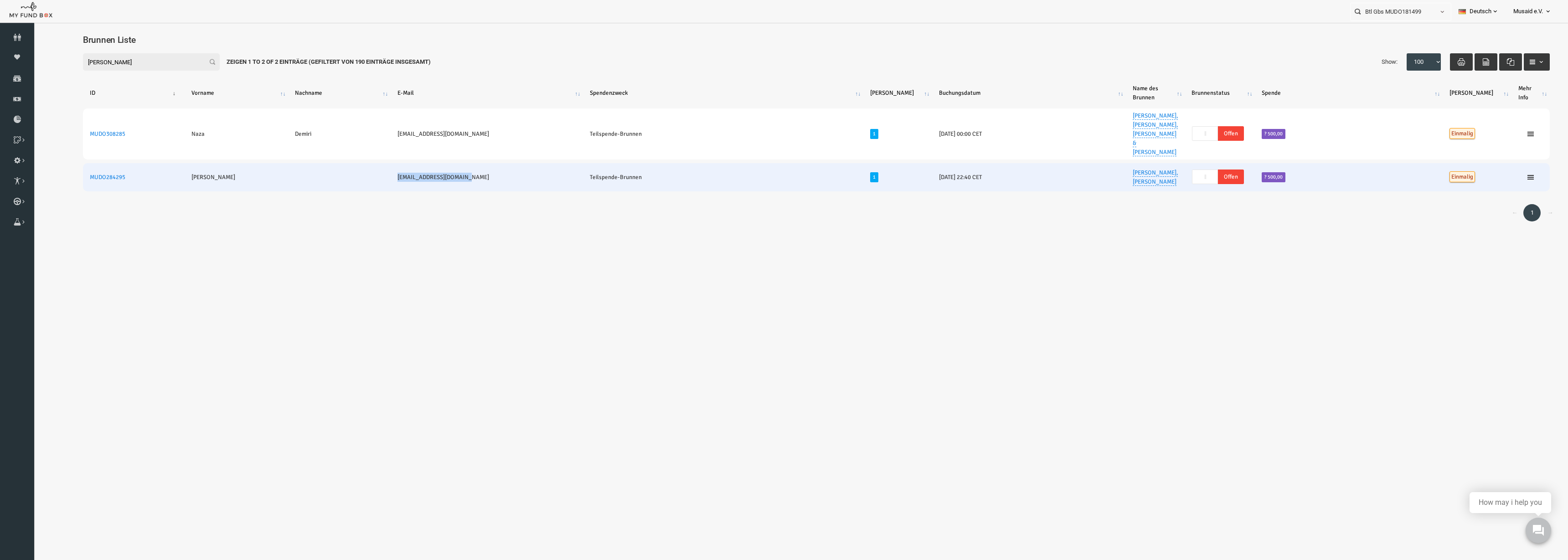
drag, startPoint x: 380, startPoint y: 202, endPoint x: 450, endPoint y: 200, distance: 70.0
click at [450, 192] on td "[EMAIL_ADDRESS][DOMAIN_NAME]" at bounding box center [456, 177] width 192 height 28
copy td "[EMAIL_ADDRESS][DOMAIN_NAME]"
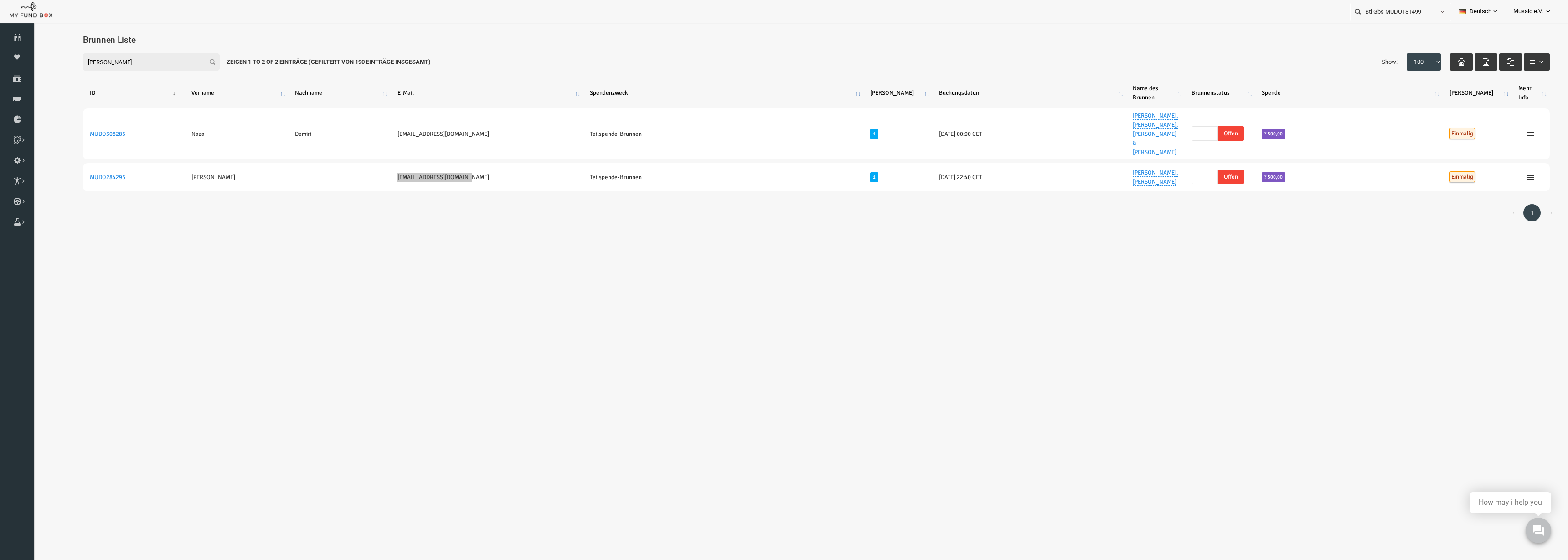
click at [961, 433] on body "Spender nicht gefunden Patenschaft nicht gefunden Partner nicht gefunden !!!! B…" at bounding box center [784, 280] width 1568 height 560
